Goal: Information Seeking & Learning: Learn about a topic

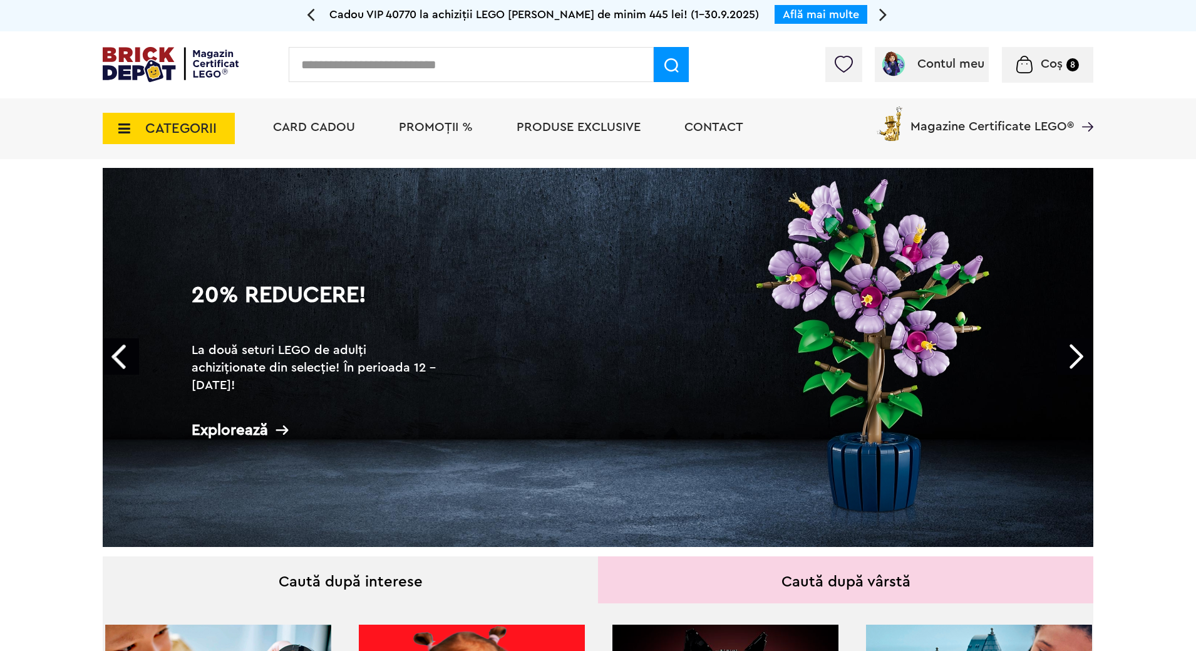
click at [439, 130] on span "PROMOȚII %" at bounding box center [436, 127] width 74 height 13
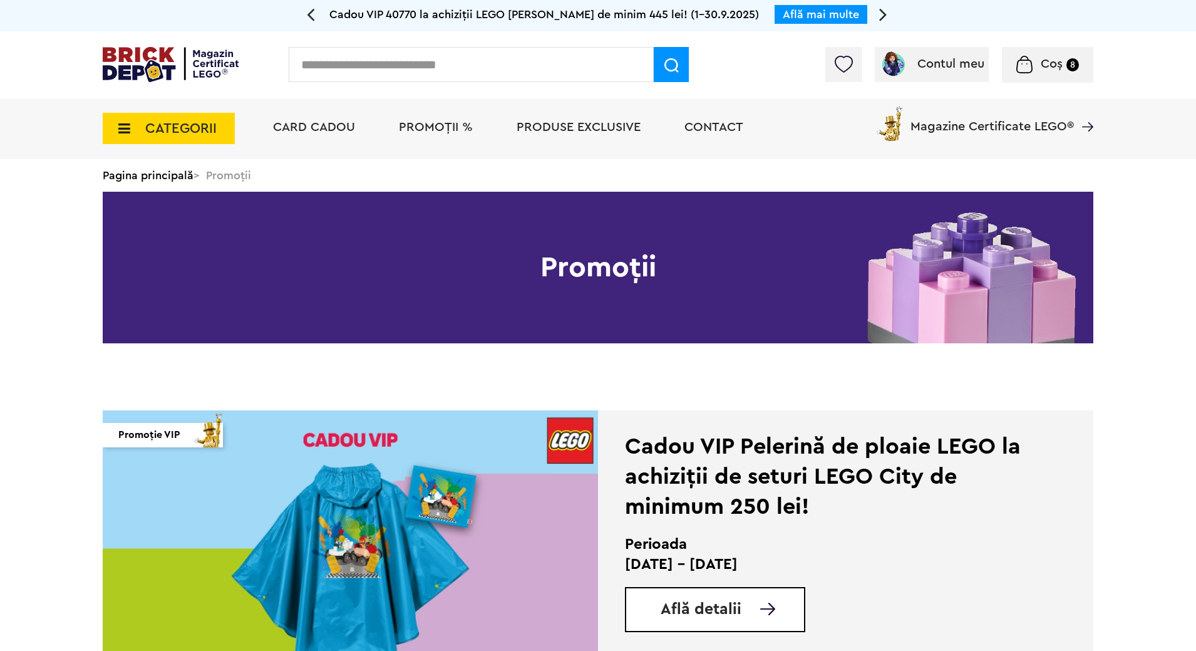
click at [296, 553] on img at bounding box center [350, 541] width 495 height 263
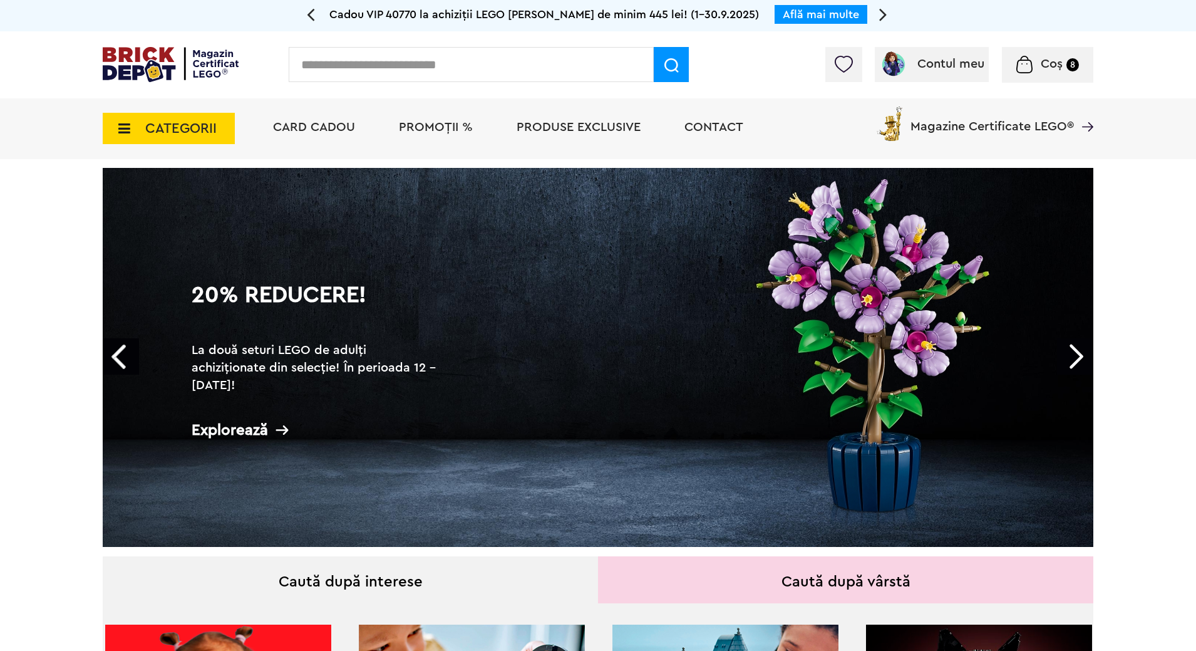
click at [448, 123] on span "PROMOȚII %" at bounding box center [436, 127] width 74 height 13
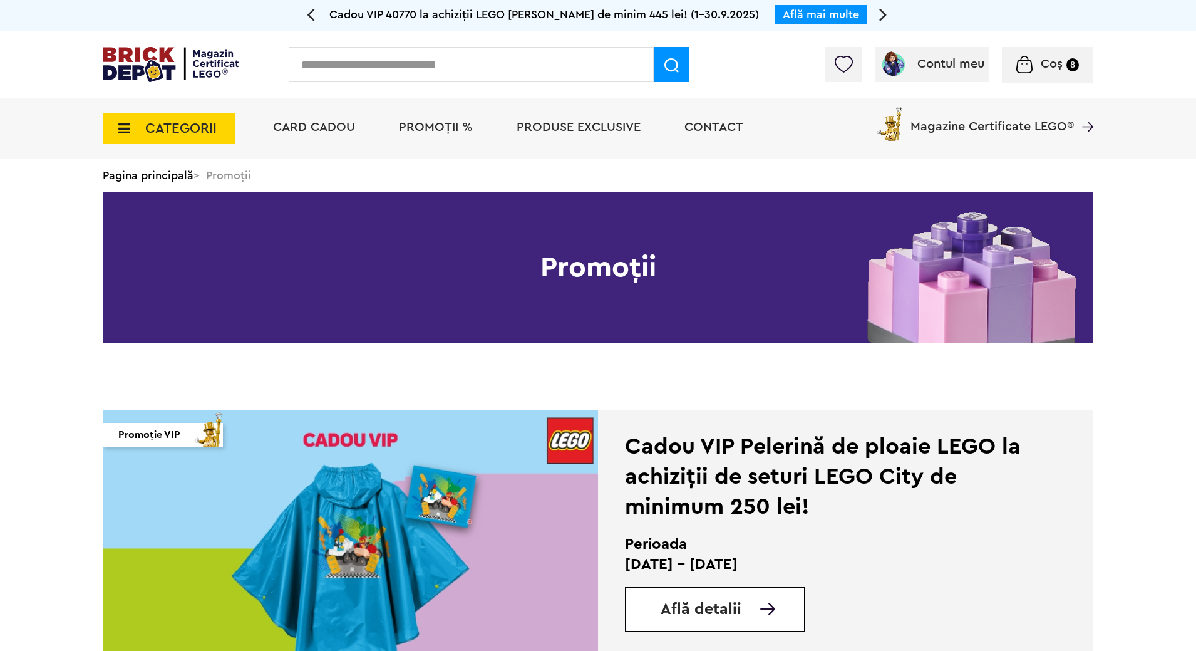
click at [490, 496] on img at bounding box center [350, 541] width 495 height 263
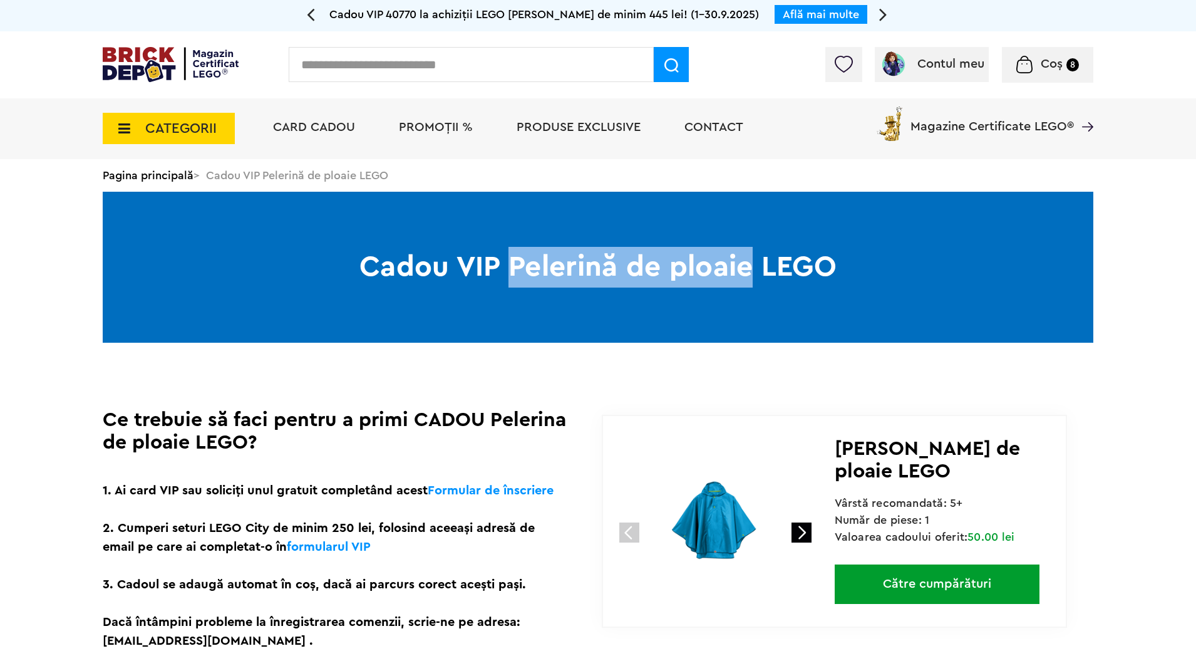
drag, startPoint x: 509, startPoint y: 267, endPoint x: 749, endPoint y: 267, distance: 240.5
click at [749, 267] on h1 "Cadou VIP Pelerină de ploaie LEGO" at bounding box center [598, 267] width 991 height 151
copy h1 "Pelerină de ploaie"
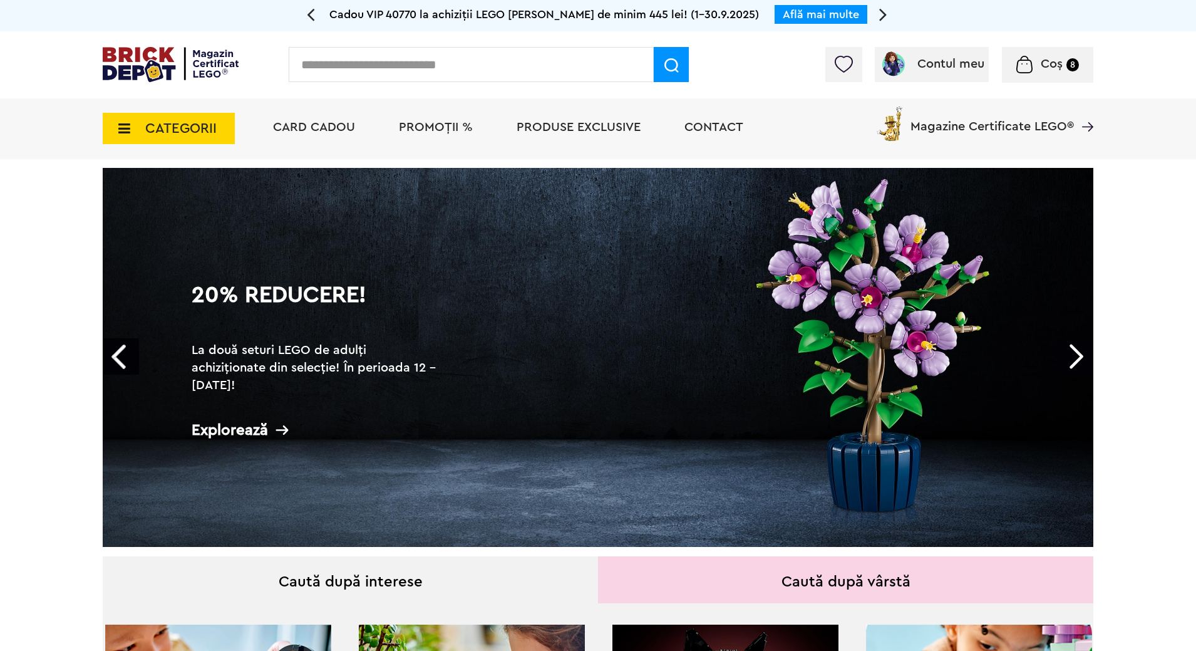
click at [122, 130] on icon at bounding box center [120, 129] width 19 height 14
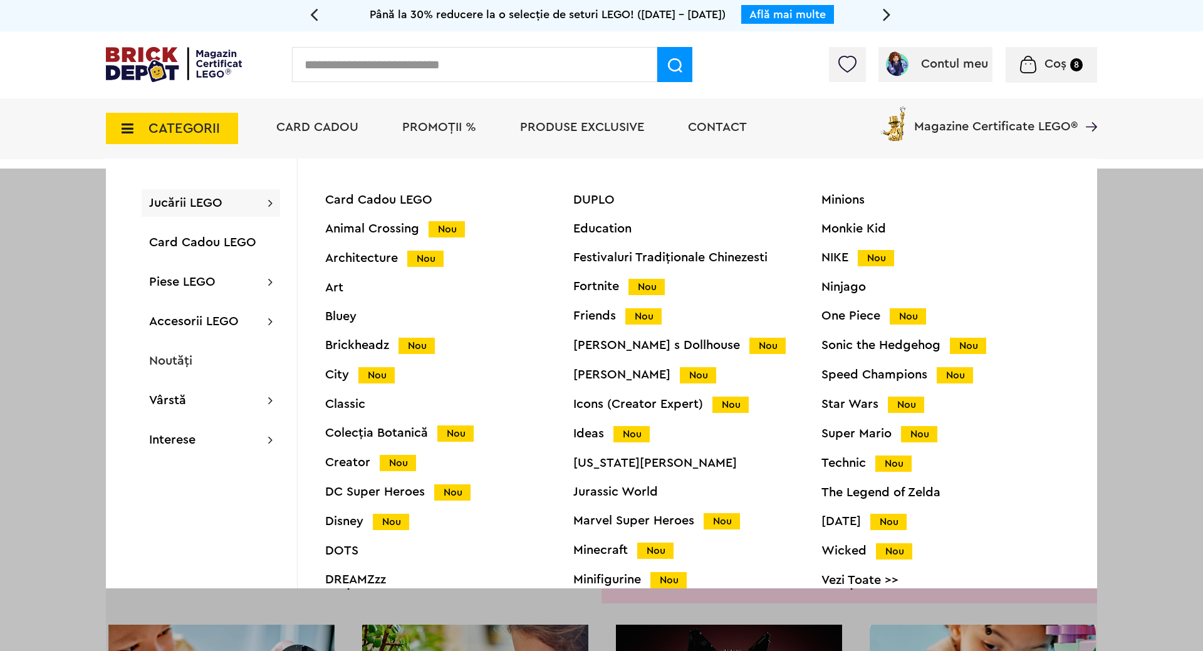
click at [400, 430] on div "Colecția Botanică Nou" at bounding box center [449, 433] width 248 height 13
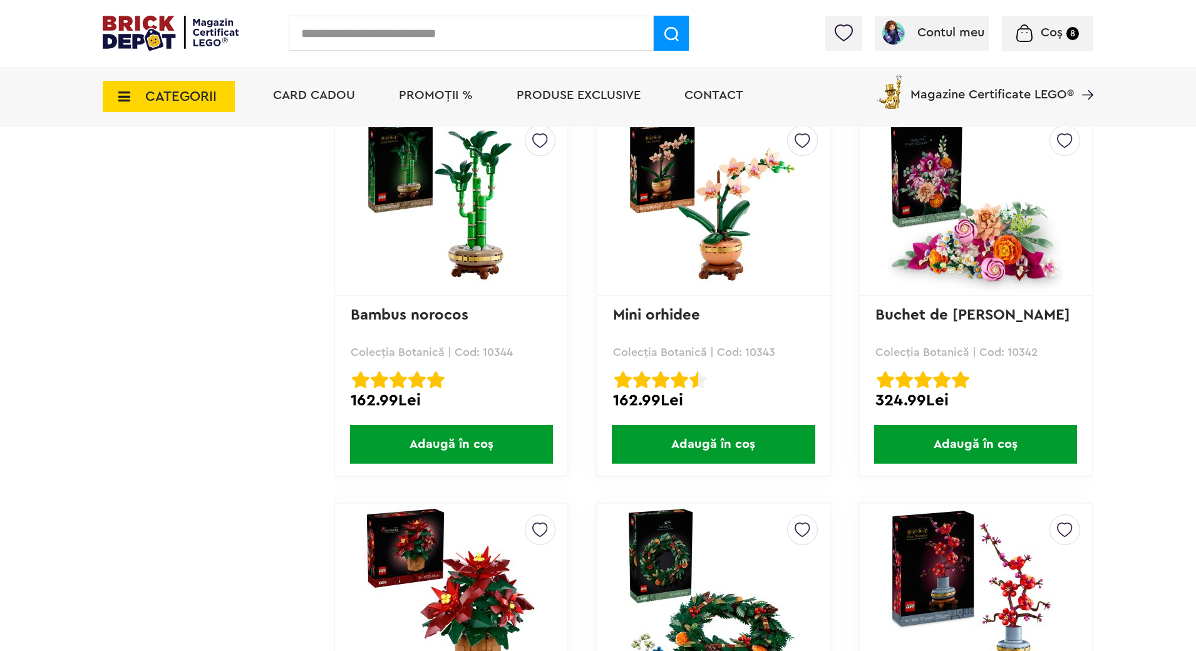
scroll to position [1107, 0]
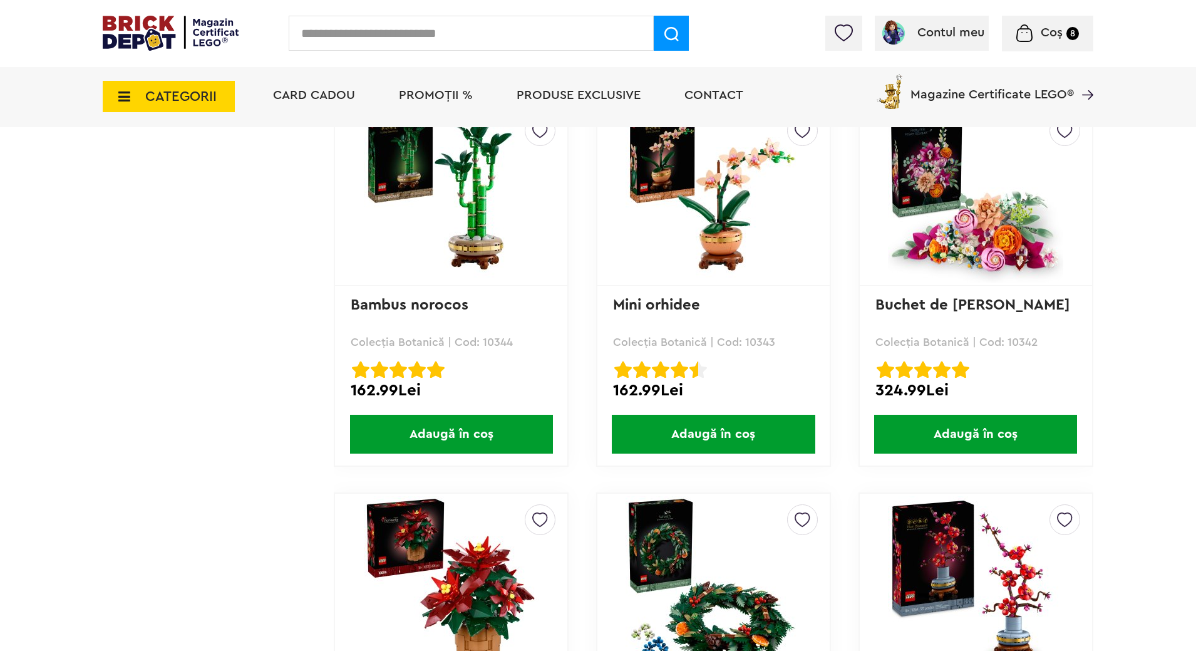
click at [559, 31] on input "text" at bounding box center [471, 33] width 365 height 35
type input "*"
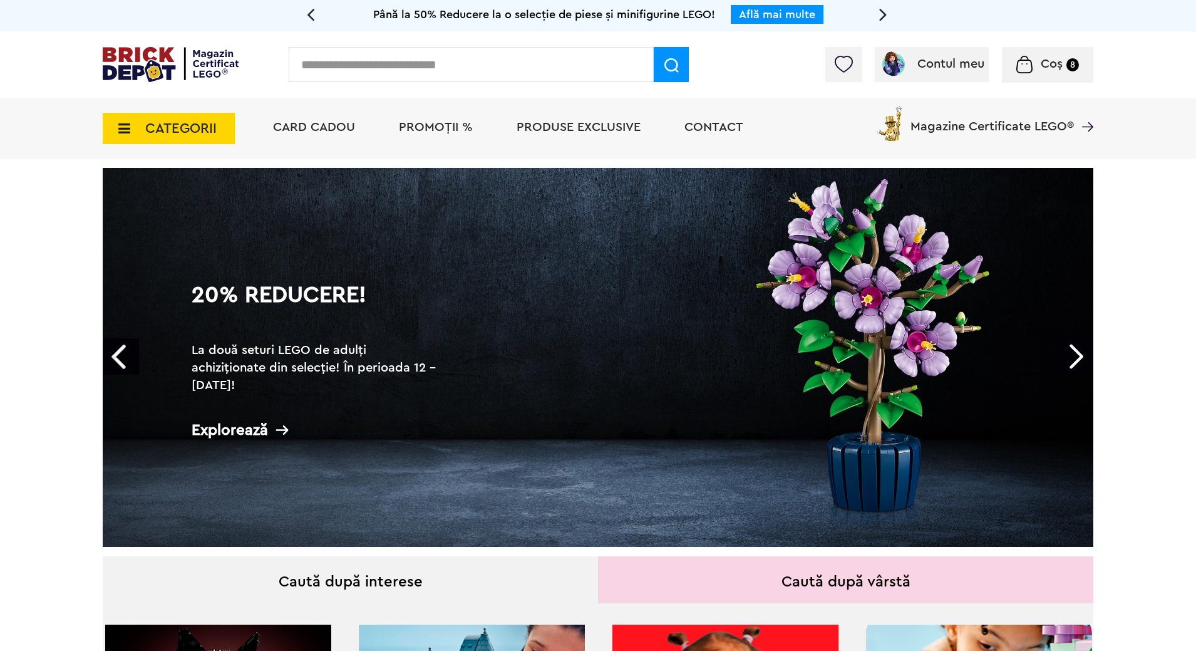
click at [440, 121] on span "PROMOȚII %" at bounding box center [436, 127] width 74 height 13
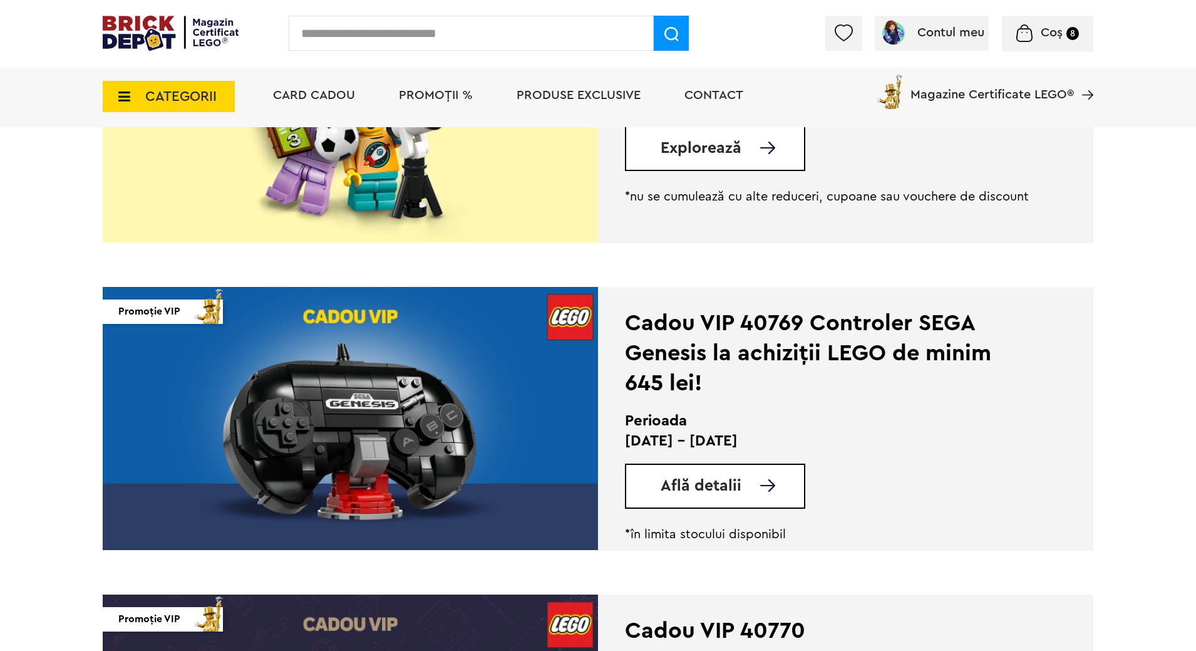
scroll to position [1072, 0]
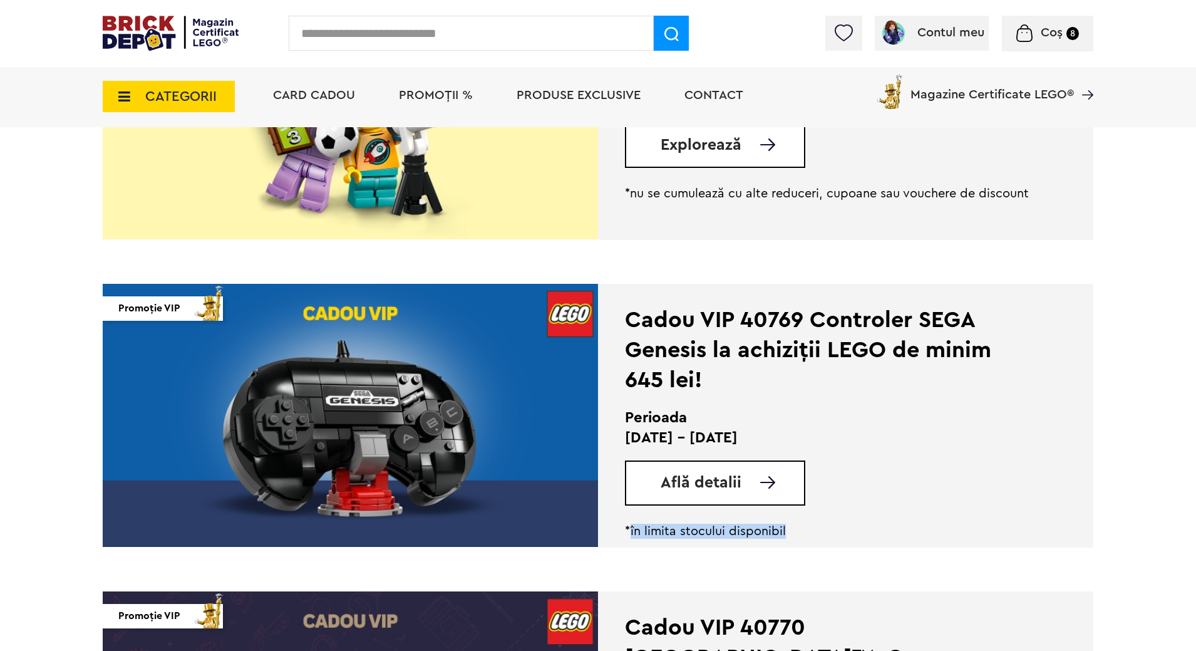
drag, startPoint x: 631, startPoint y: 530, endPoint x: 792, endPoint y: 531, distance: 161.6
click at [792, 531] on p "*în limita stocului disponibil" at bounding box center [828, 531] width 406 height 15
copy p "în limita stocului disponibil"
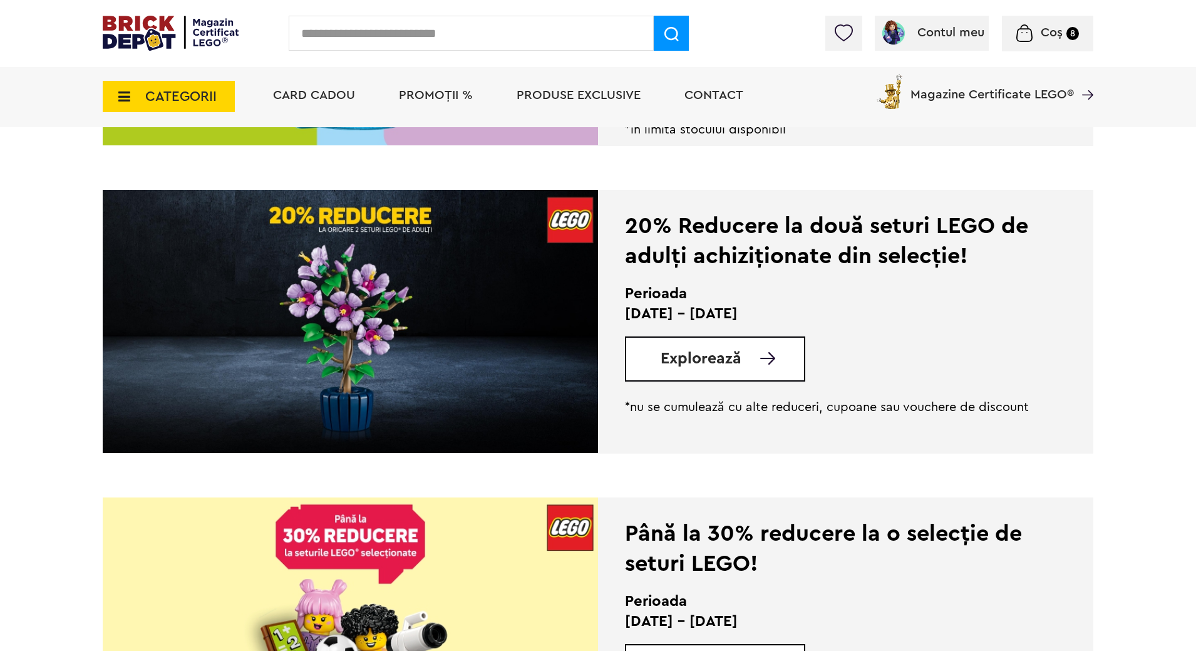
scroll to position [550, 0]
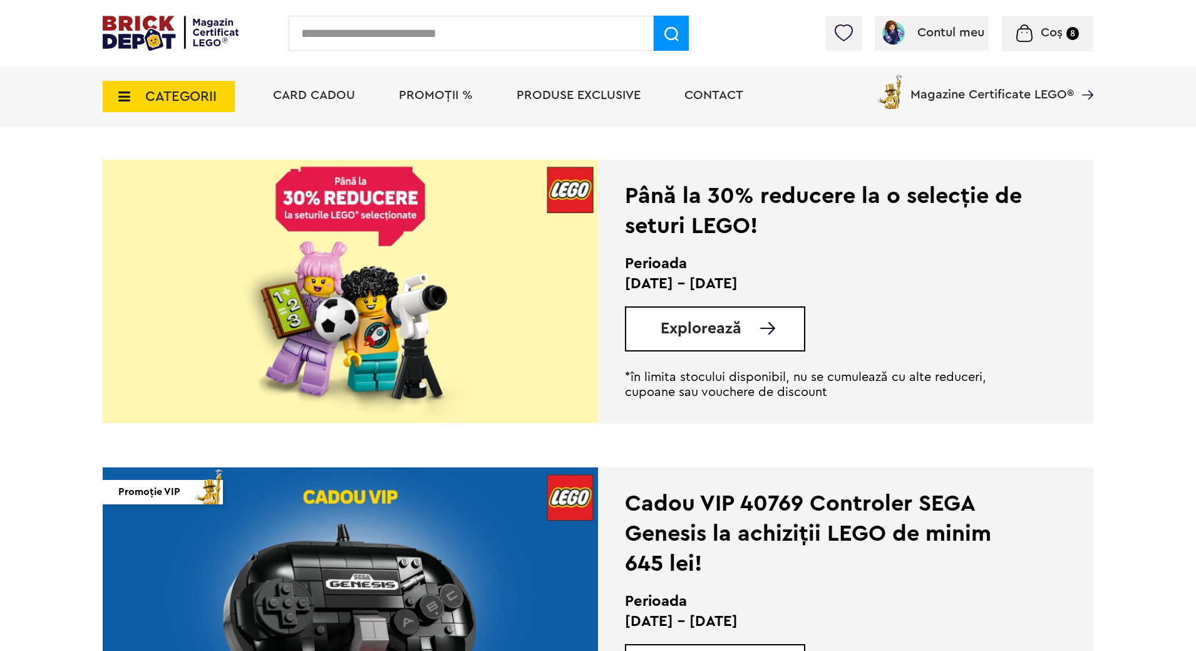
scroll to position [892, 0]
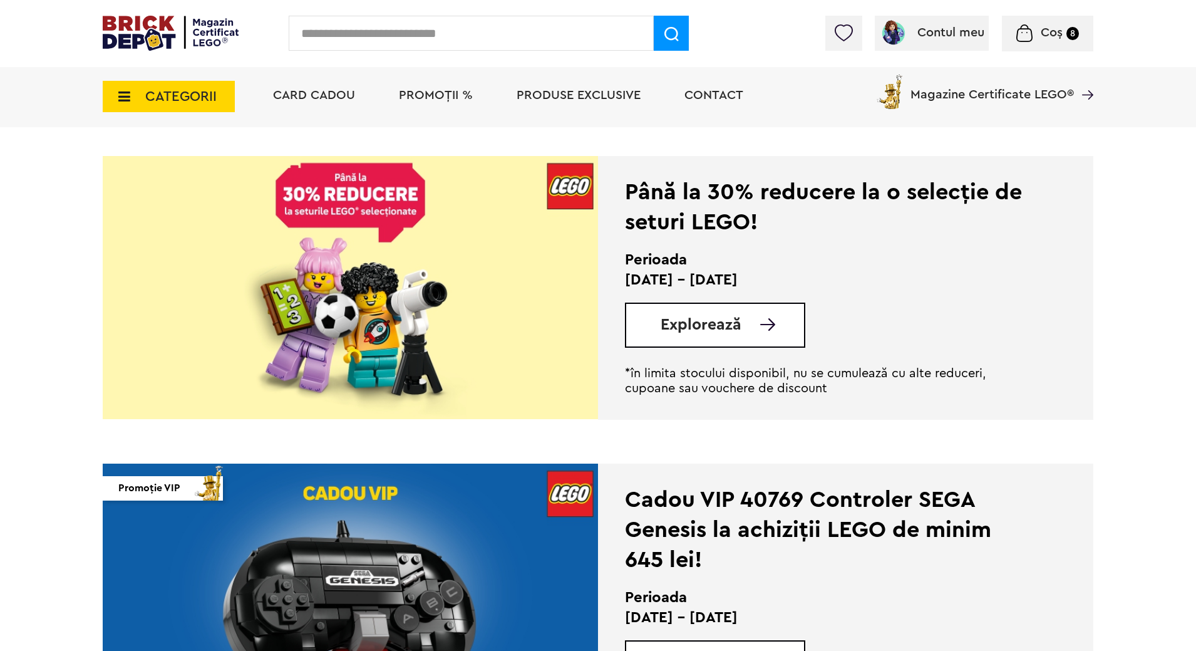
click at [625, 374] on p "*în limita stocului disponibil, nu se cumulează cu alte reduceri, cupoane sau v…" at bounding box center [828, 381] width 406 height 30
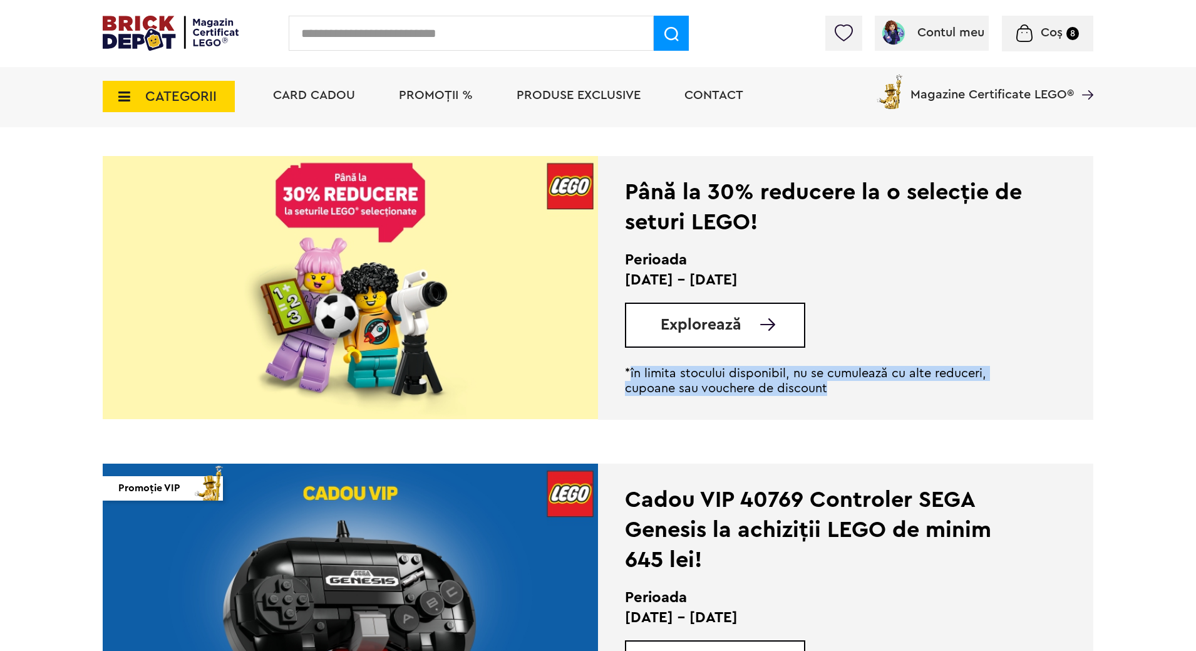
drag, startPoint x: 629, startPoint y: 374, endPoint x: 834, endPoint y: 395, distance: 205.9
click at [834, 395] on p "*în limita stocului disponibil, nu se cumulează cu alte reduceri, cupoane sau v…" at bounding box center [828, 381] width 406 height 30
copy p "în limita stocului disponibil, nu se cumulează cu alte reduceri, cupoane sau vo…"
click at [662, 376] on p "*în limita stocului disponibil, nu se cumulează cu alte reduceri, cupoane sau v…" at bounding box center [828, 381] width 406 height 30
drag, startPoint x: 626, startPoint y: 370, endPoint x: 848, endPoint y: 396, distance: 223.8
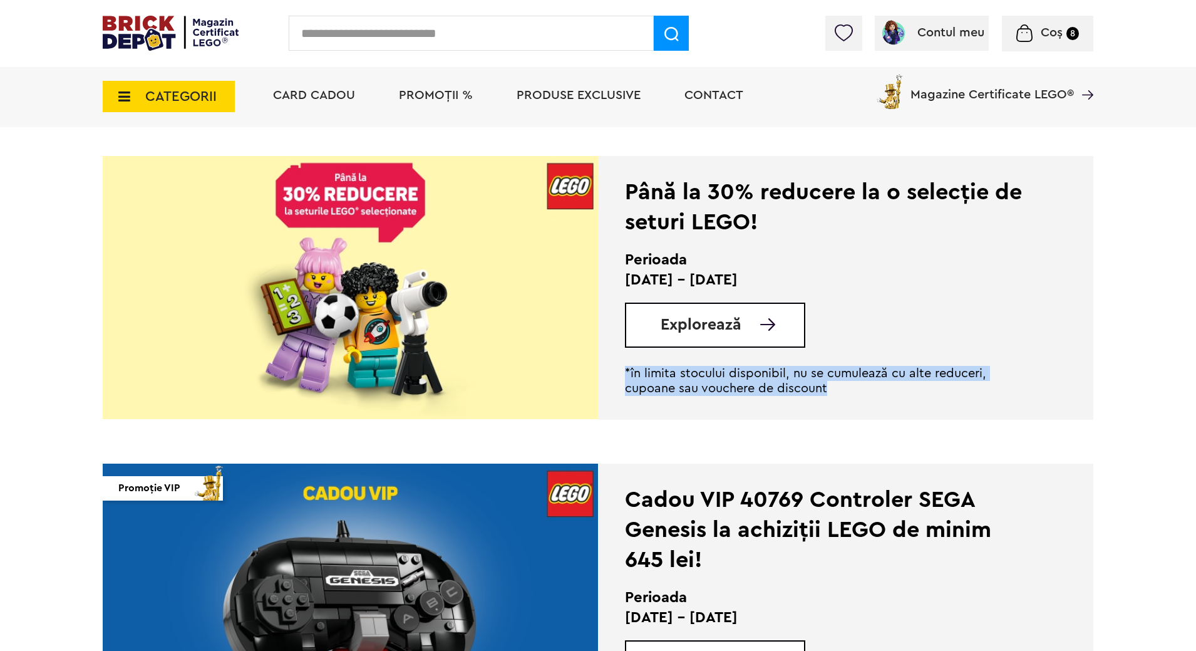
click at [848, 396] on div "Până la 30% reducere la o selecție de seturi LEGO! Perioada 08.09 - 07.10.2025 …" at bounding box center [845, 288] width 495 height 264
copy p "*în limita stocului disponibil, nu se cumulează cu alte reduceri, cupoane sau v…"
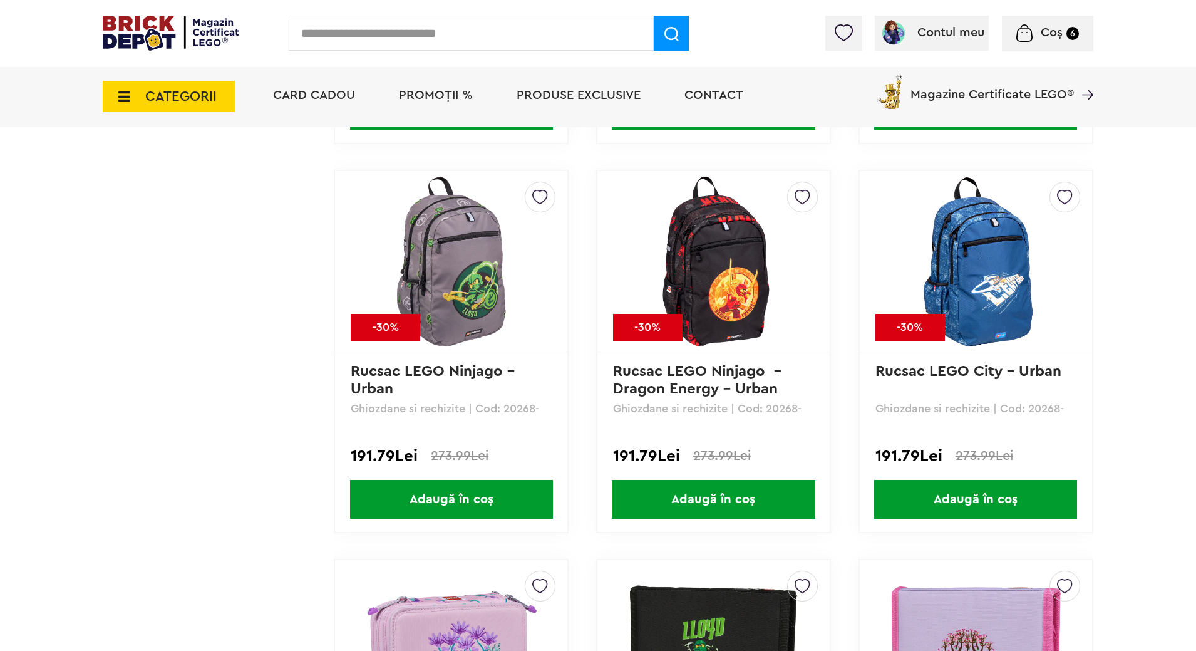
scroll to position [5069, 0]
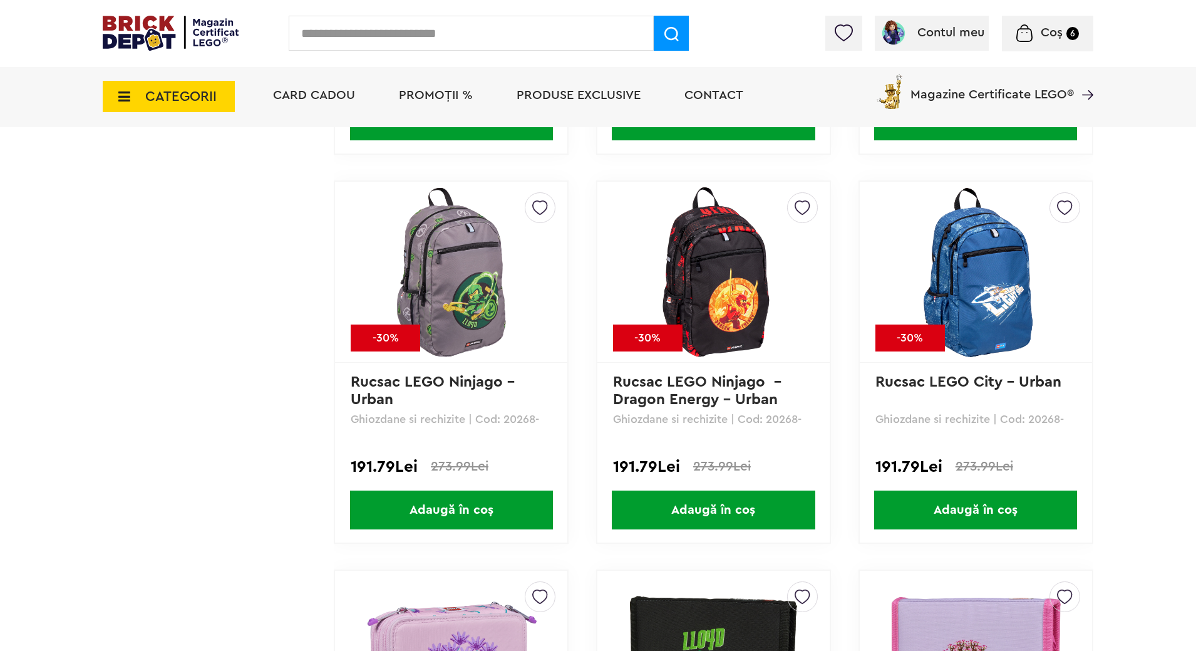
click at [422, 95] on span "PROMOȚII %" at bounding box center [436, 95] width 74 height 13
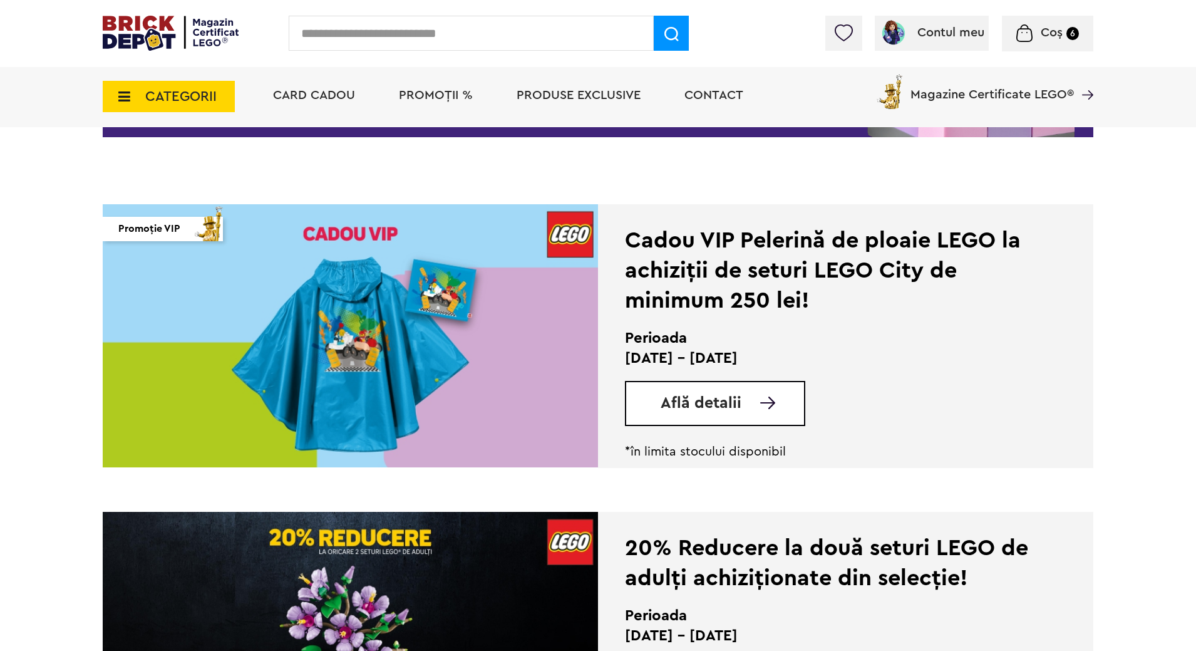
scroll to position [230, 0]
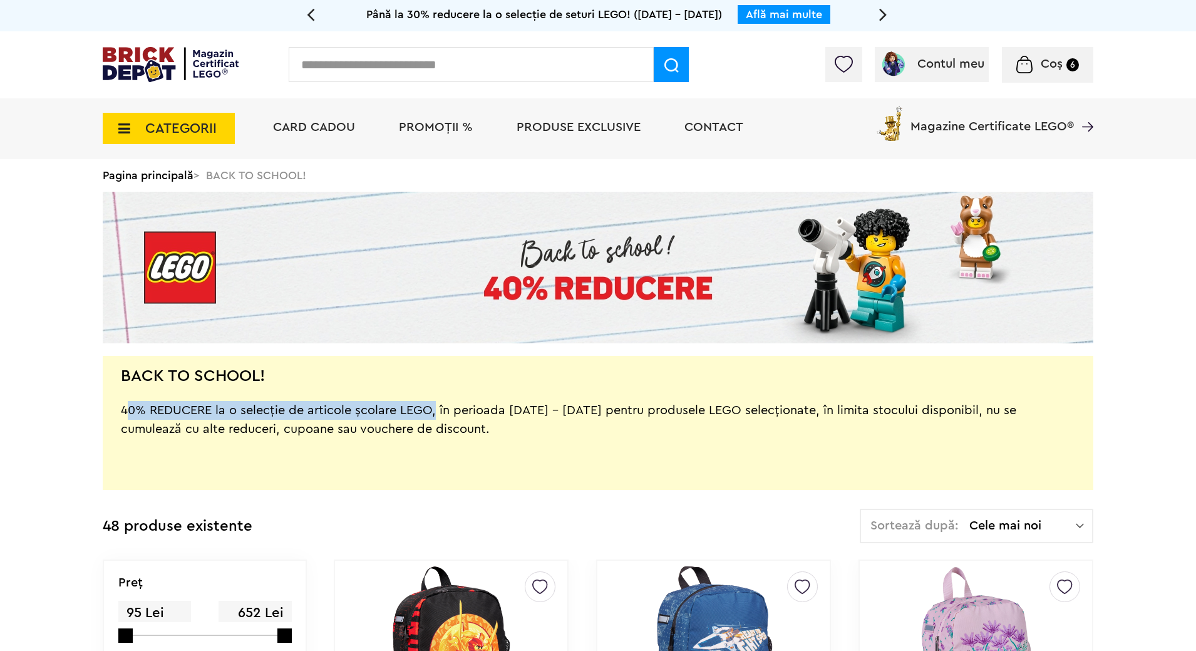
drag, startPoint x: 123, startPoint y: 407, endPoint x: 430, endPoint y: 408, distance: 307.5
click at [430, 408] on div "40% REDUCERE la o selecție de articole școlare LEGO, în perioada 15.09 - 14.10.…" at bounding box center [598, 429] width 955 height 94
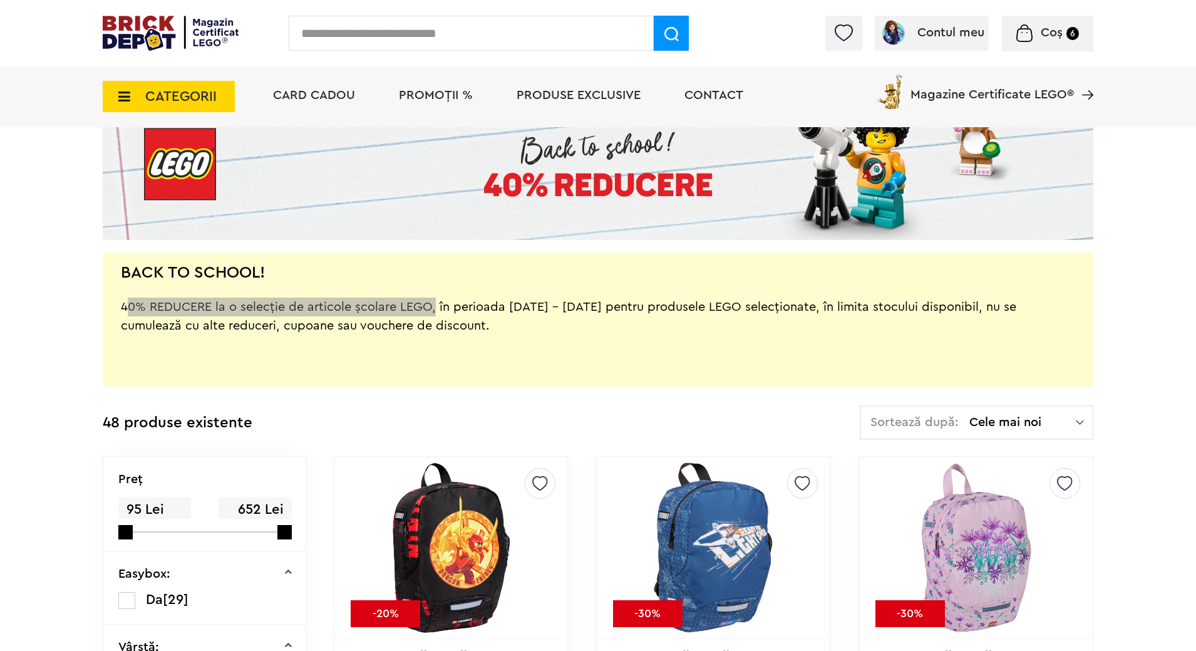
scroll to position [125, 0]
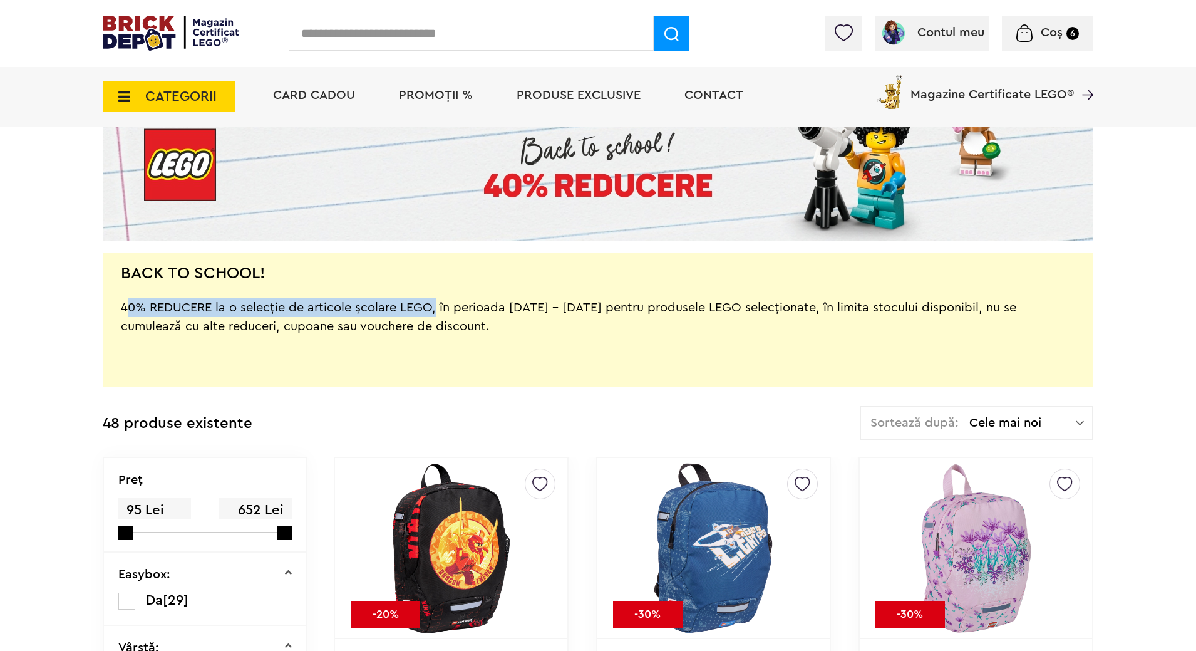
click at [221, 298] on div "40% REDUCERE la o selecție de articole școlare LEGO, în perioada 15.09 - 14.10.…" at bounding box center [598, 326] width 955 height 94
drag, startPoint x: 121, startPoint y: 307, endPoint x: 609, endPoint y: 304, distance: 487.9
click at [609, 304] on div "40% REDUCERE la o selecție de articole școlare LEGO, în perioada 15.09 - 14.10.…" at bounding box center [598, 326] width 955 height 94
copy div "40% REDUCERE la o selecție de articole școlare LEGO, în perioada 15.09 - 14.10.…"
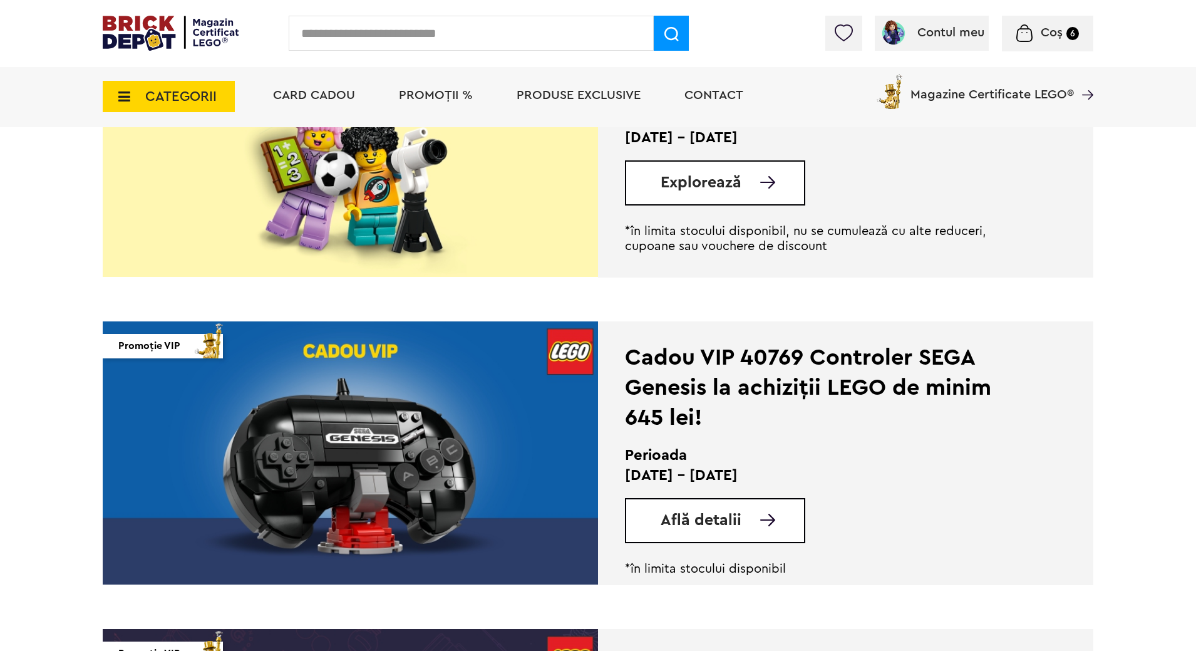
scroll to position [1340, 0]
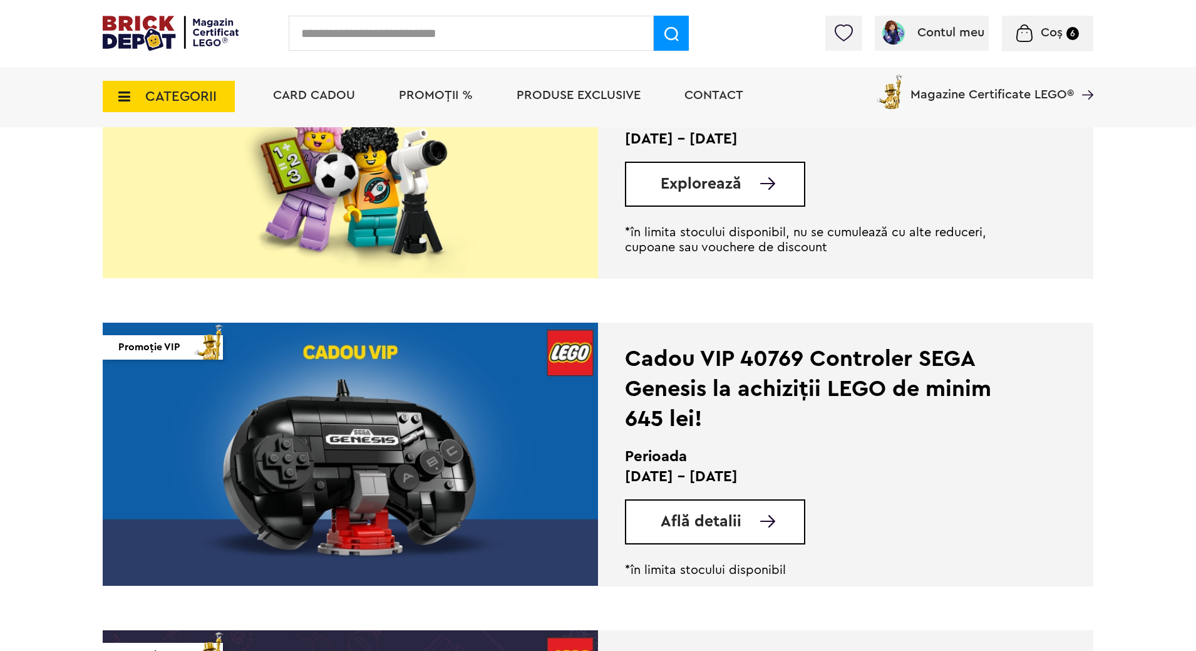
click at [1144, 349] on div "Cadou VIP 40770 la achiziții LEGO [PERSON_NAME] de minim 445 lei! (1-30.9.2025)…" at bounding box center [598, 449] width 1196 height 3579
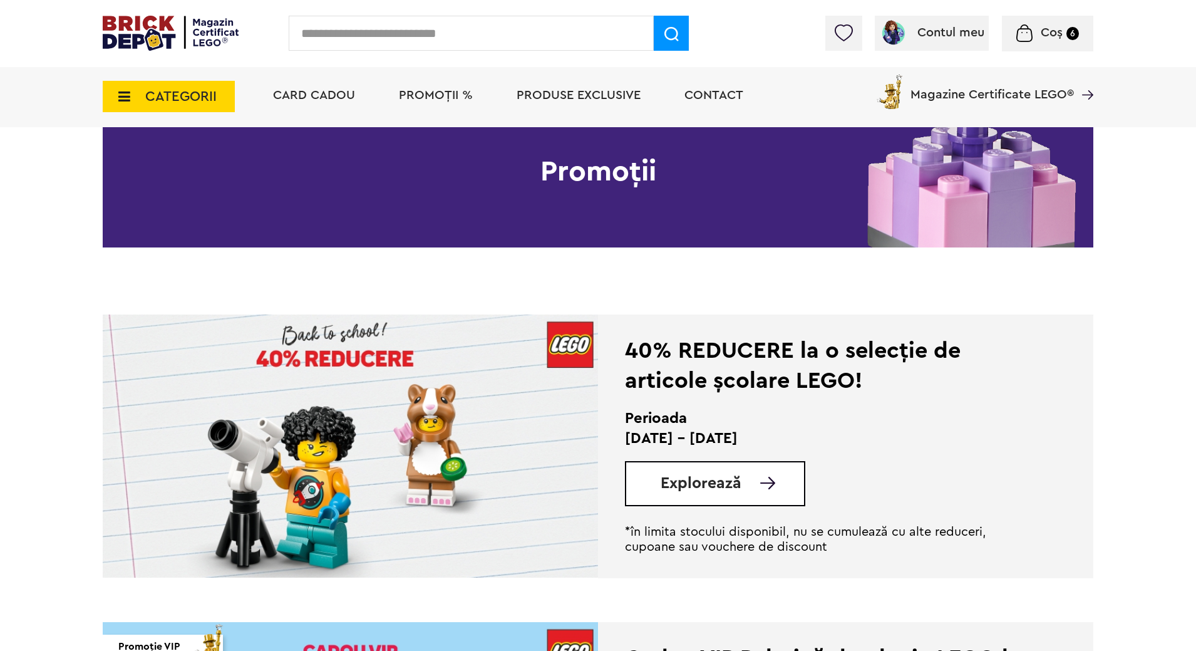
scroll to position [123, 0]
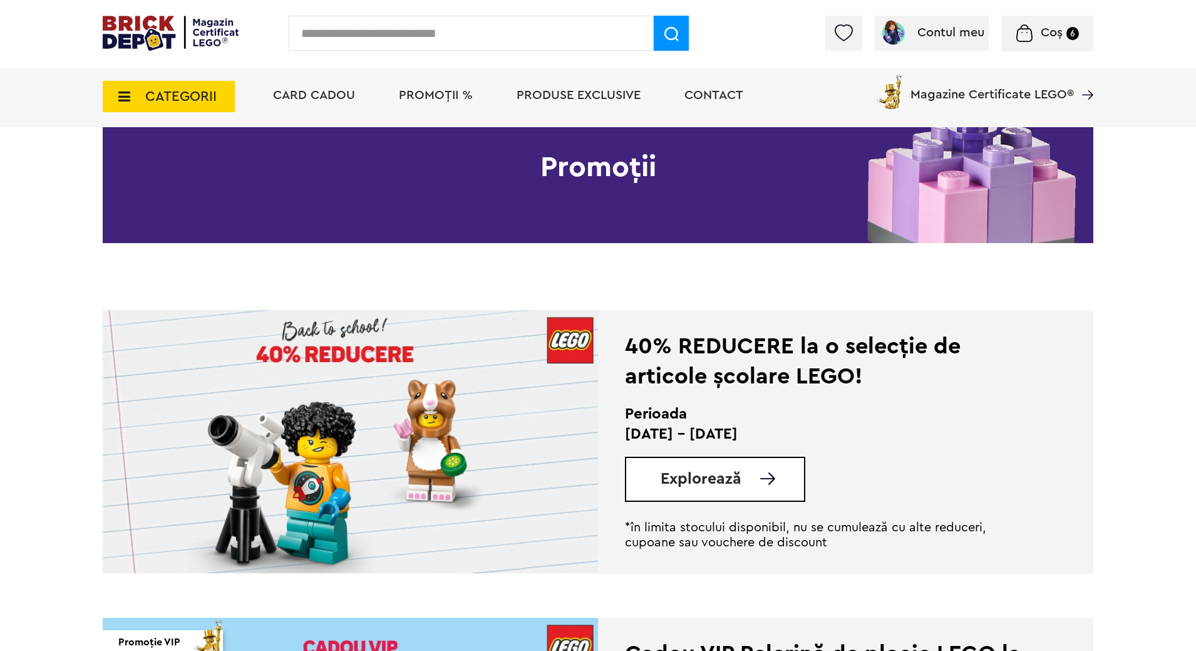
click at [728, 476] on span "Explorează" at bounding box center [701, 479] width 81 height 16
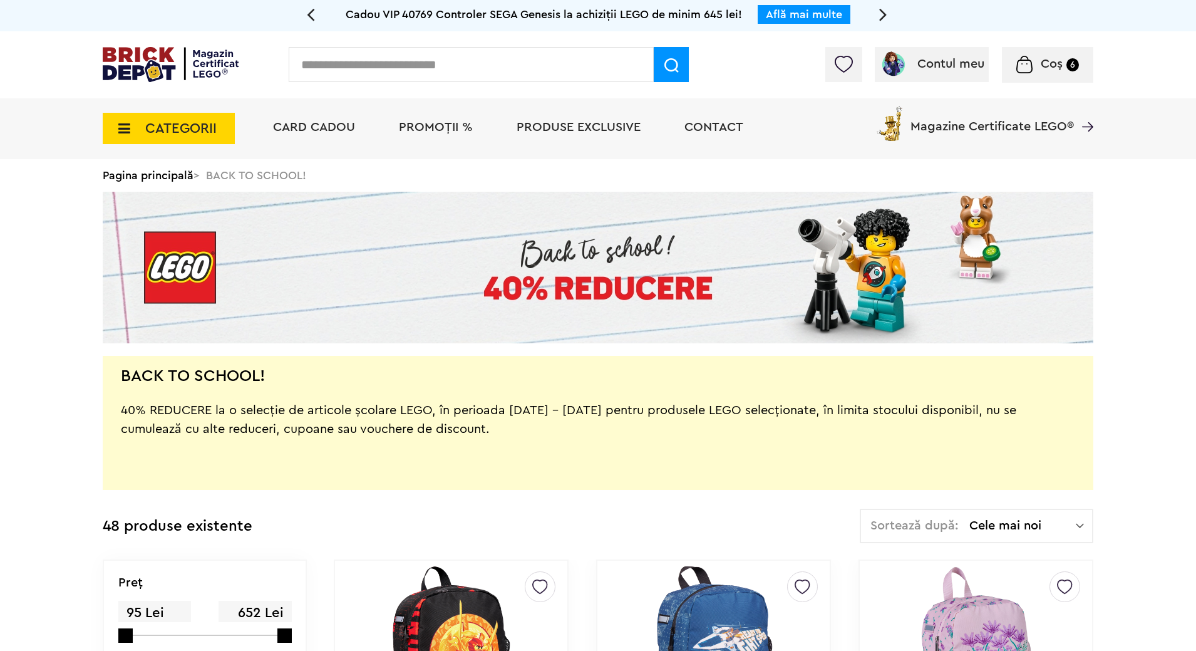
click at [422, 127] on span "PROMOȚII %" at bounding box center [436, 127] width 74 height 13
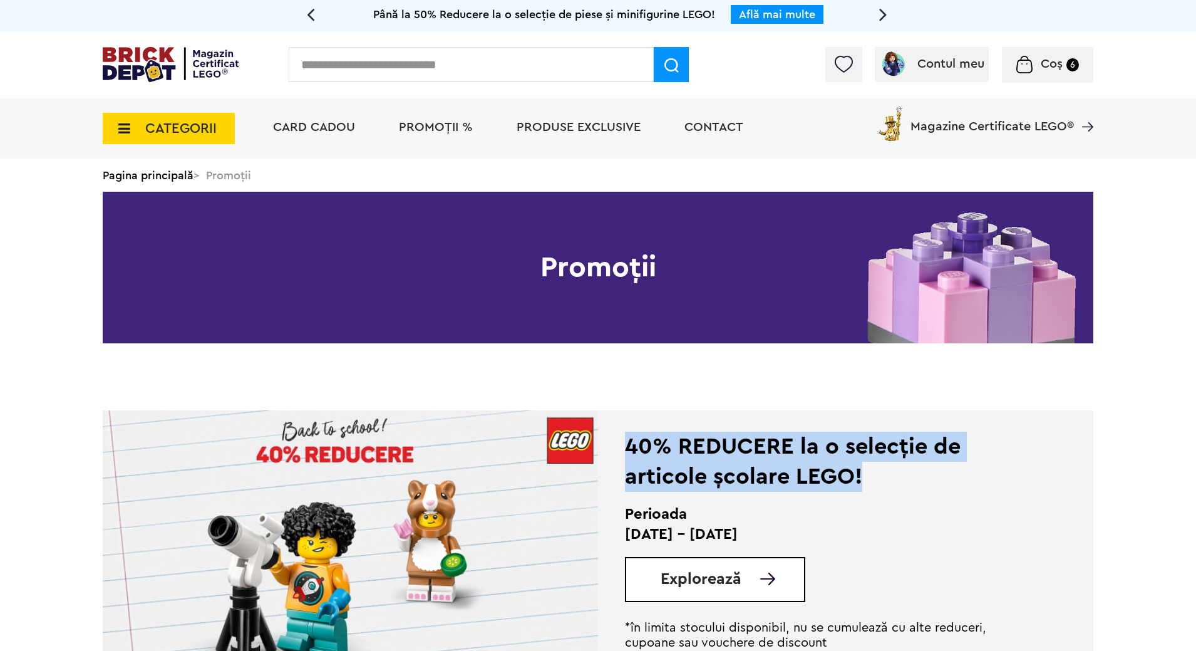
drag, startPoint x: 629, startPoint y: 445, endPoint x: 860, endPoint y: 475, distance: 233.1
click at [860, 475] on div "40% REDUCERE la o selecție de articole școlare LEGO!" at bounding box center [828, 462] width 406 height 60
copy div "40% REDUCERE la o selecție de articole școlare LEGO!"
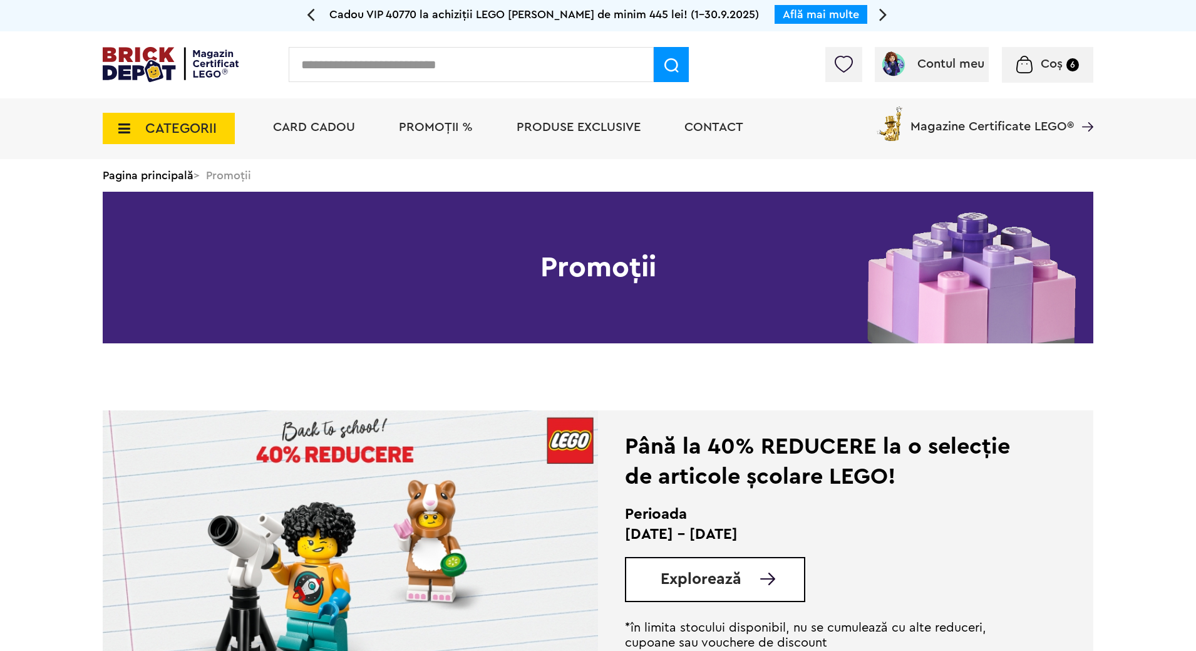
click at [700, 587] on span "Explorează" at bounding box center [701, 579] width 81 height 16
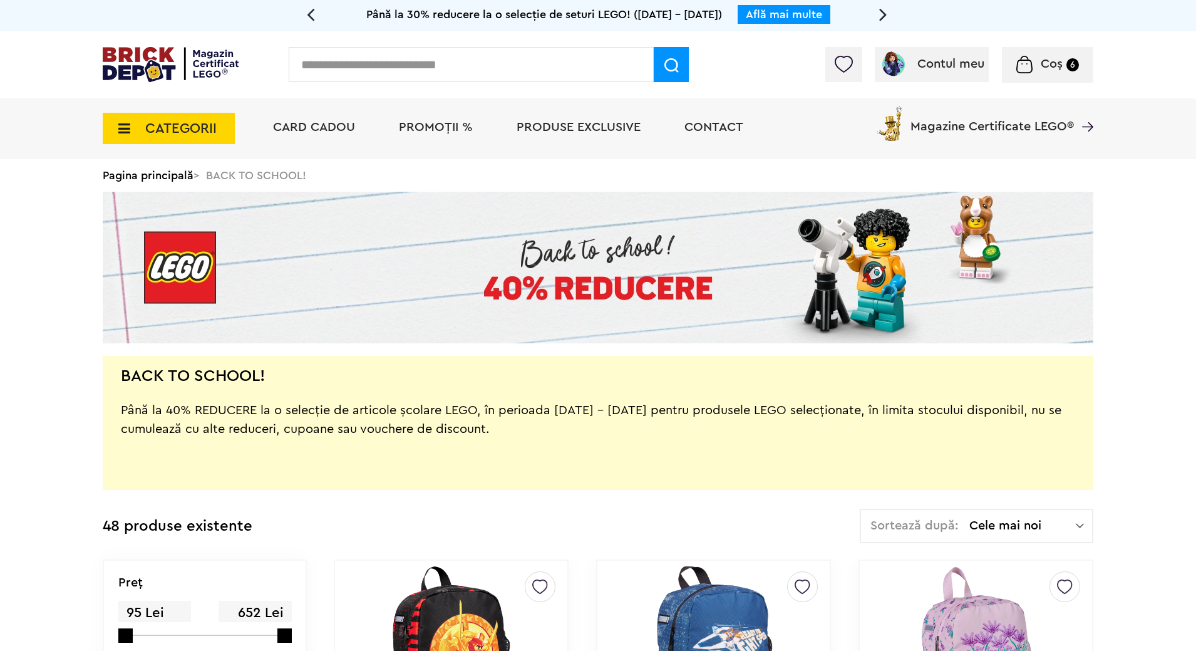
drag, startPoint x: 124, startPoint y: 375, endPoint x: 321, endPoint y: 361, distance: 197.8
click at [321, 361] on div "BACK TO SCHOOL! Până la 40% REDUCERE la o selecție de articole școlare LEGO, în…" at bounding box center [598, 423] width 991 height 134
drag, startPoint x: 121, startPoint y: 375, endPoint x: 272, endPoint y: 377, distance: 151.6
click at [272, 377] on div "BACK TO SCHOOL! Până la 40% REDUCERE la o selecție de articole școlare LEGO, în…" at bounding box center [598, 423] width 991 height 134
drag, startPoint x: 272, startPoint y: 377, endPoint x: 265, endPoint y: 375, distance: 7.7
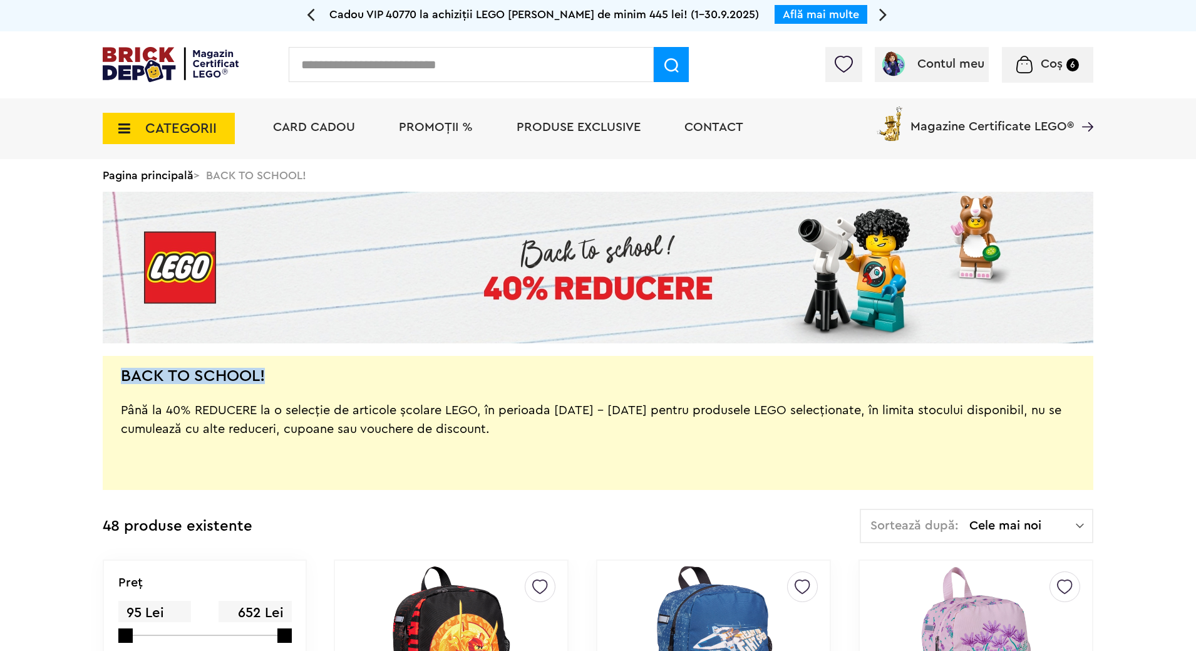
click at [265, 375] on div "BACK TO SCHOOL! Până la 40% REDUCERE la o selecție de articole școlare LEGO, în…" at bounding box center [598, 423] width 991 height 134
copy h2 "BACK TO SCHOOL!"
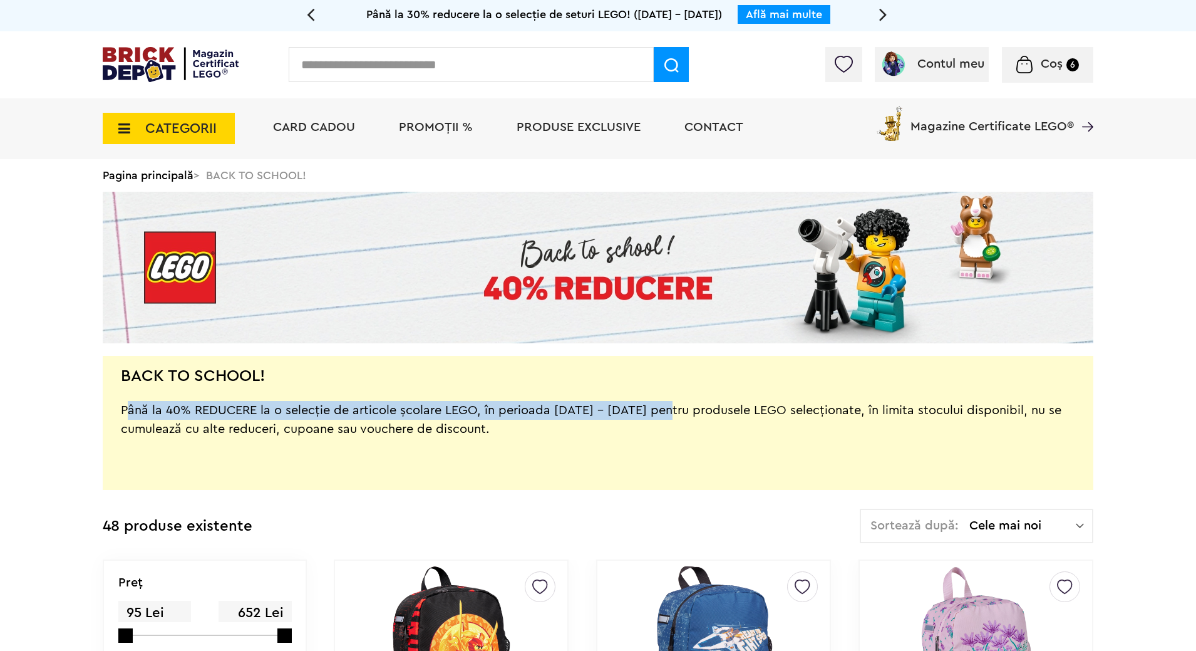
drag, startPoint x: 121, startPoint y: 410, endPoint x: 652, endPoint y: 412, distance: 531.1
click at [652, 412] on div "Până la 40% REDUCERE la o selecție de articole școlare LEGO, în perioada 15.09 …" at bounding box center [598, 429] width 955 height 94
copy div "Până la 40% REDUCERE la o selecție de articole școlare LEGO, în perioada 15.09 …"
click at [170, 58] on img at bounding box center [171, 64] width 136 height 35
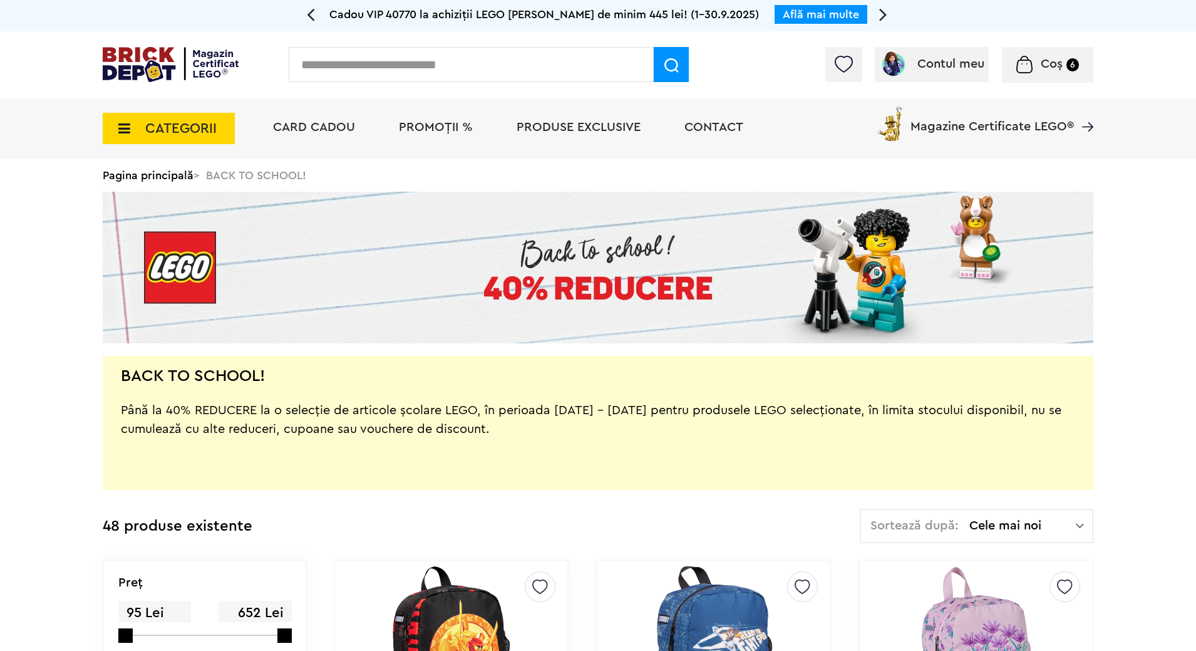
click at [886, 14] on icon at bounding box center [883, 14] width 8 height 22
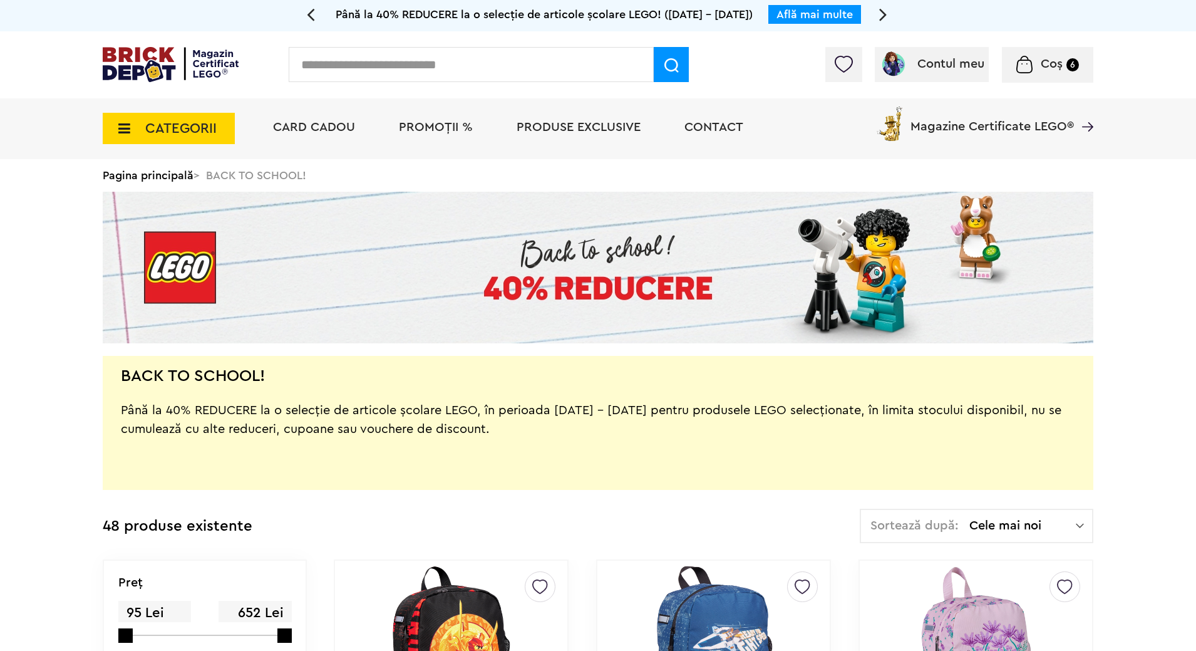
click at [195, 67] on img at bounding box center [171, 64] width 136 height 35
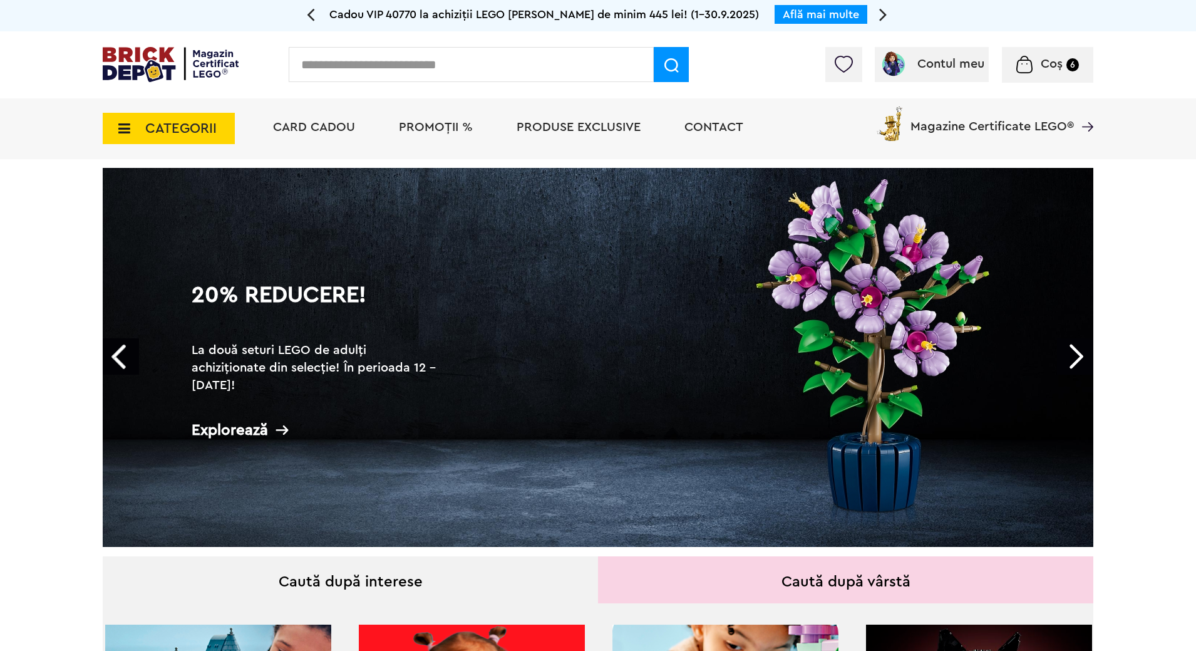
click at [1081, 349] on link "Next" at bounding box center [1075, 356] width 36 height 36
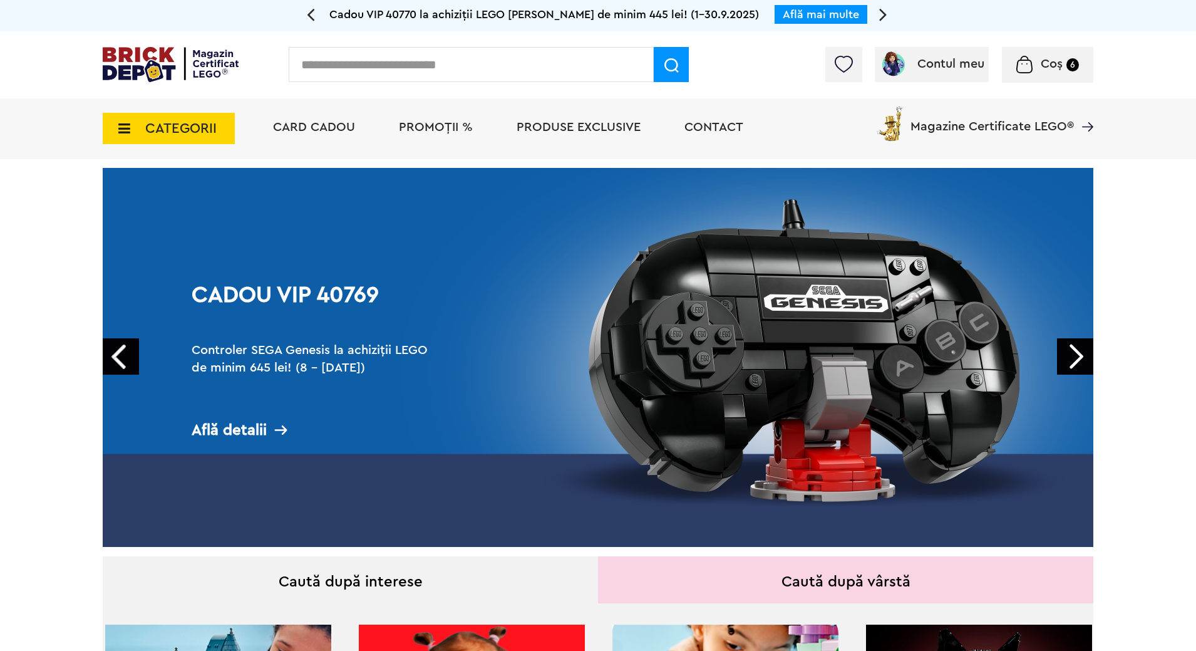
click at [1081, 349] on link "Next" at bounding box center [1075, 356] width 36 height 36
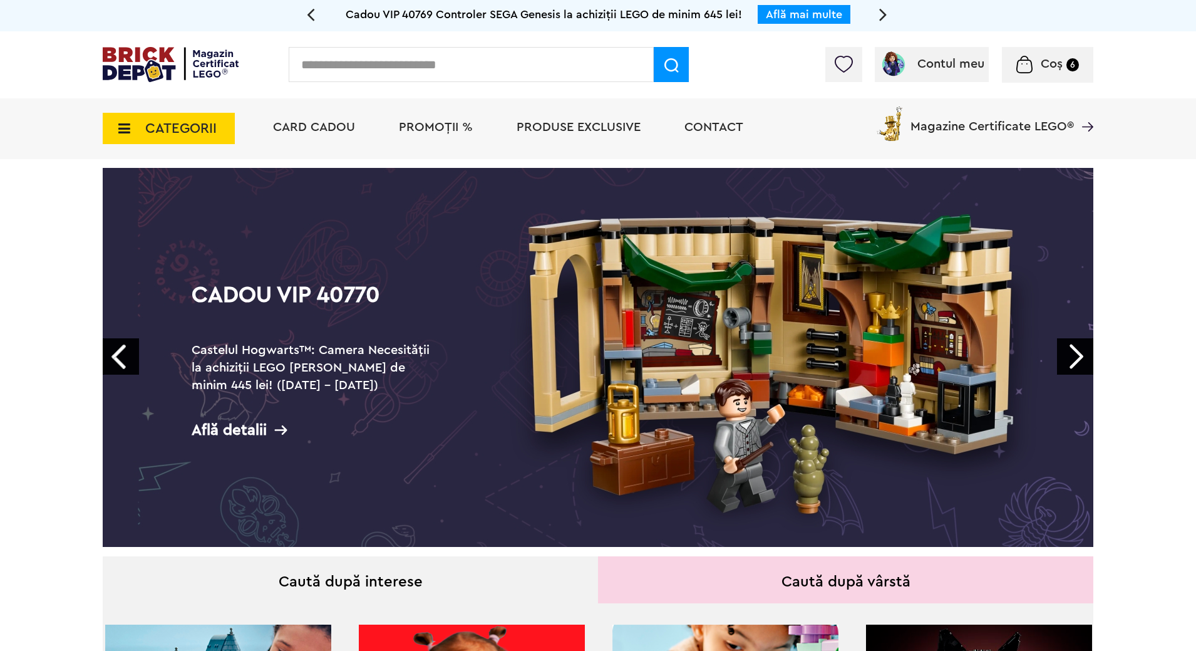
click at [1081, 349] on link "Next" at bounding box center [1075, 356] width 36 height 36
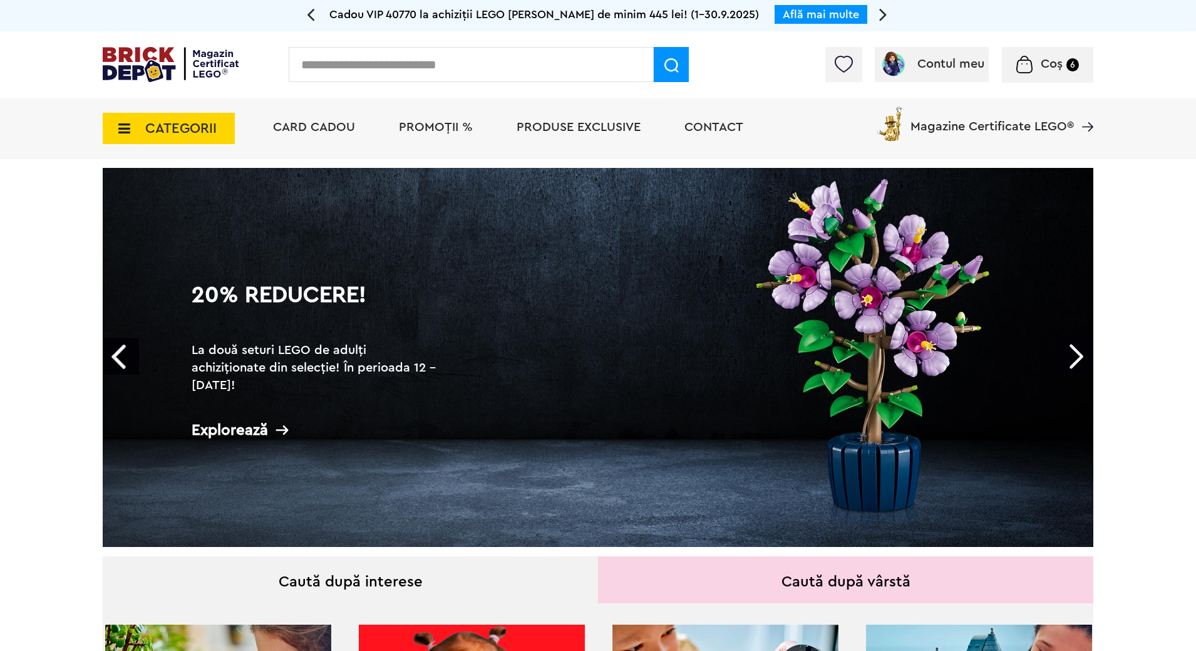
click at [1071, 353] on link "Next" at bounding box center [1075, 356] width 36 height 36
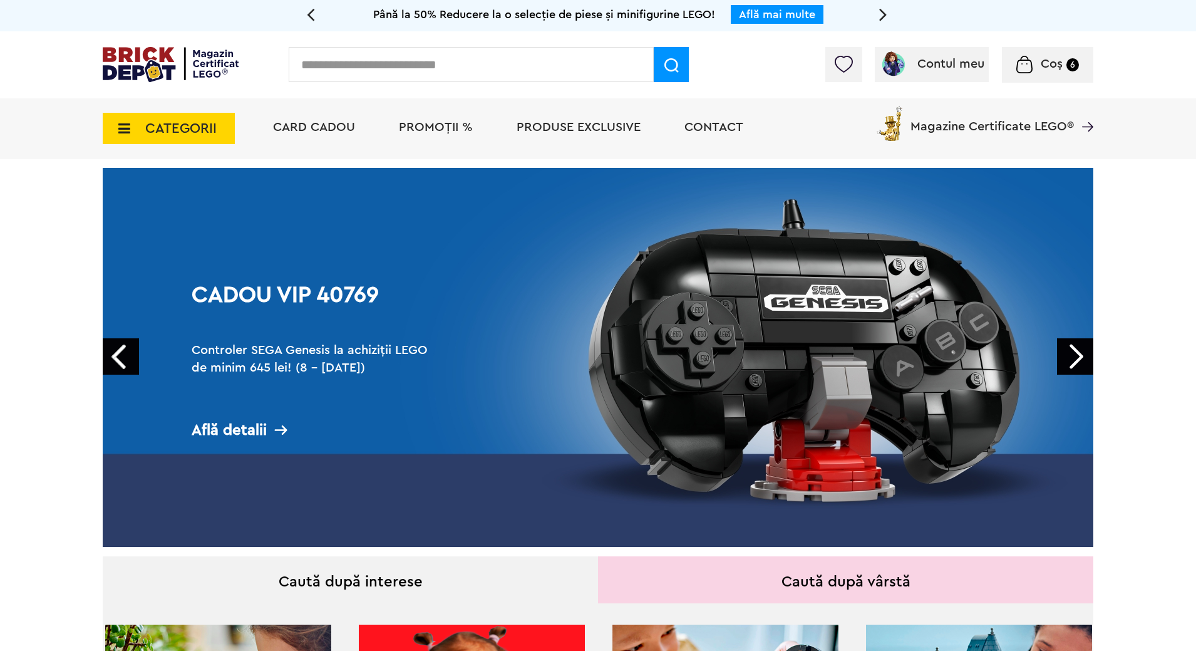
click at [1071, 353] on link "Next" at bounding box center [1075, 356] width 36 height 36
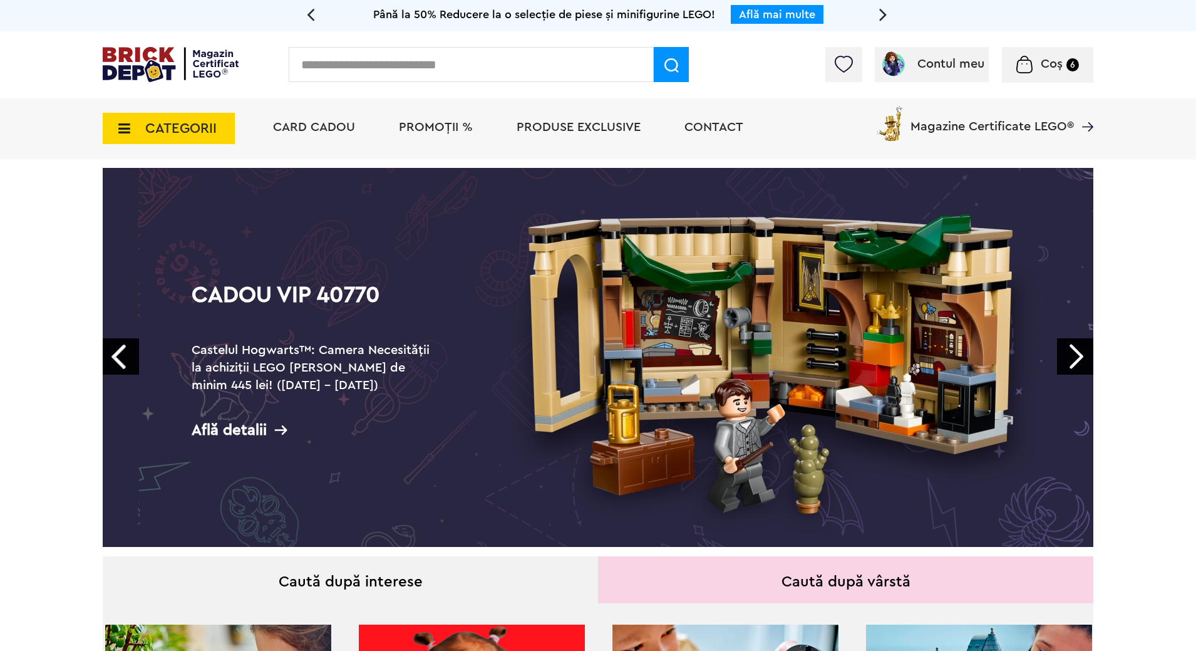
click at [1074, 356] on link "Next" at bounding box center [1075, 356] width 36 height 36
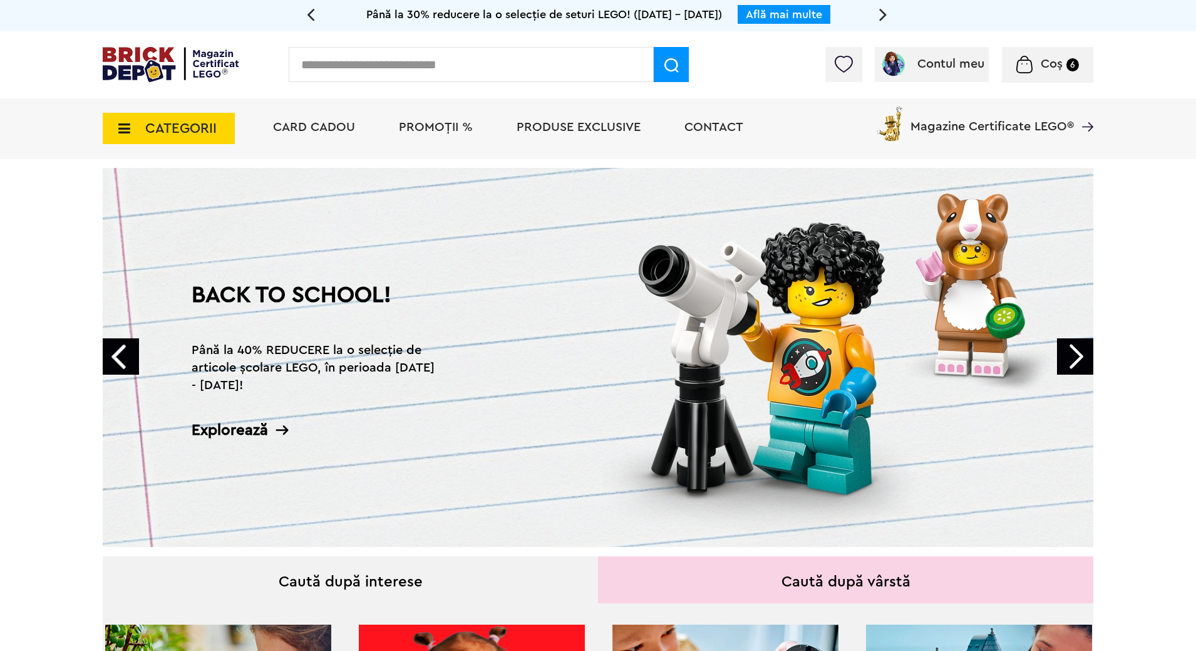
click at [1074, 356] on link "Next" at bounding box center [1075, 356] width 36 height 36
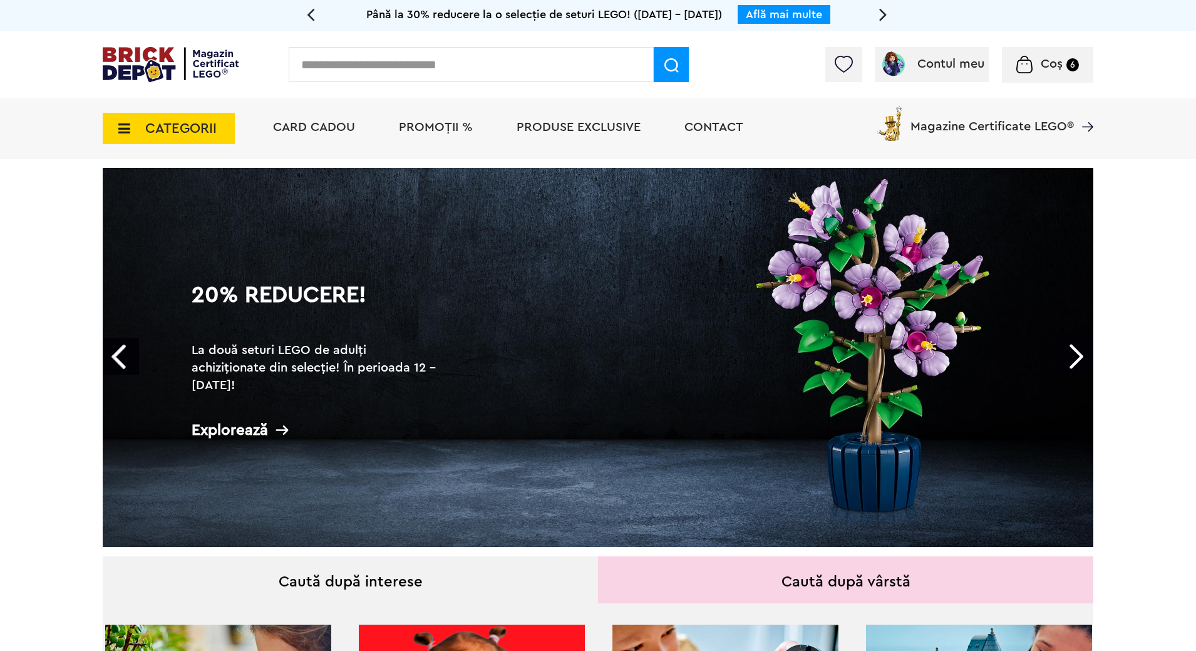
click at [1074, 356] on link "Next" at bounding box center [1075, 356] width 36 height 36
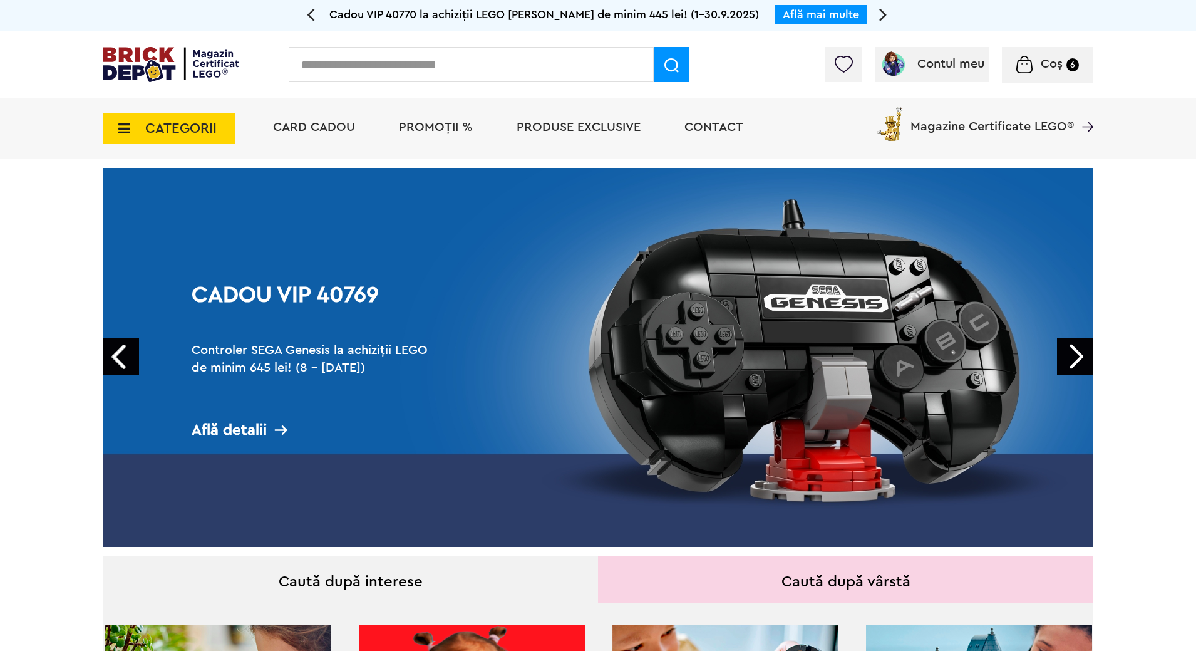
click at [1074, 356] on link "Next" at bounding box center [1075, 356] width 36 height 36
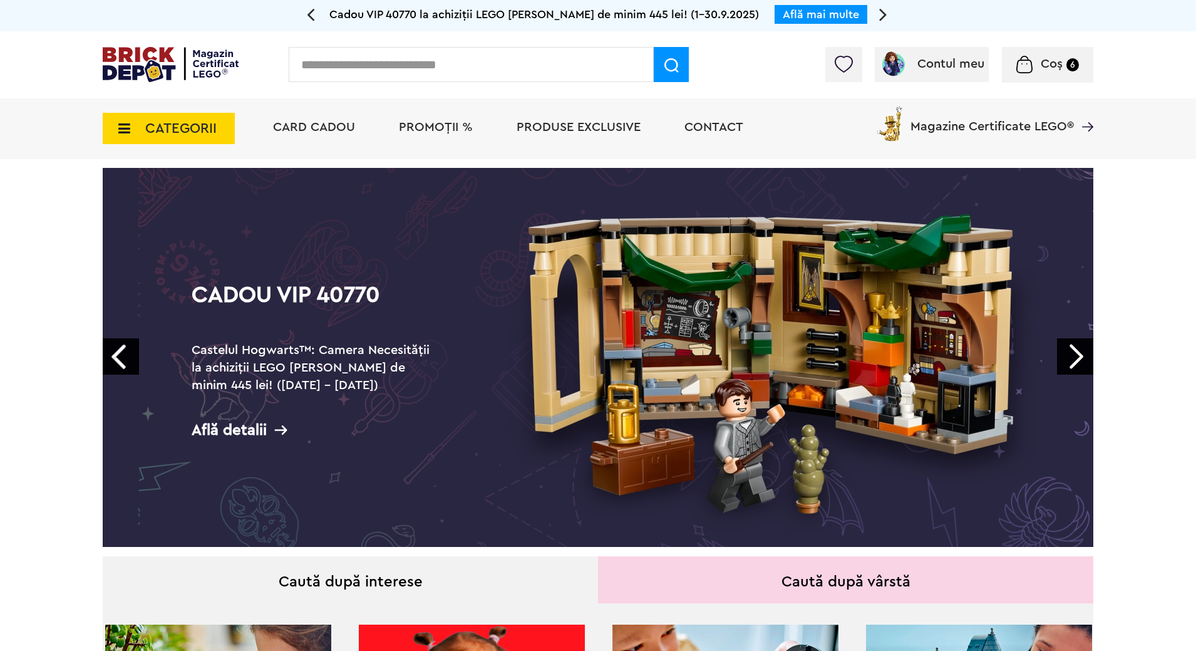
click at [1074, 356] on link "Next" at bounding box center [1075, 356] width 36 height 36
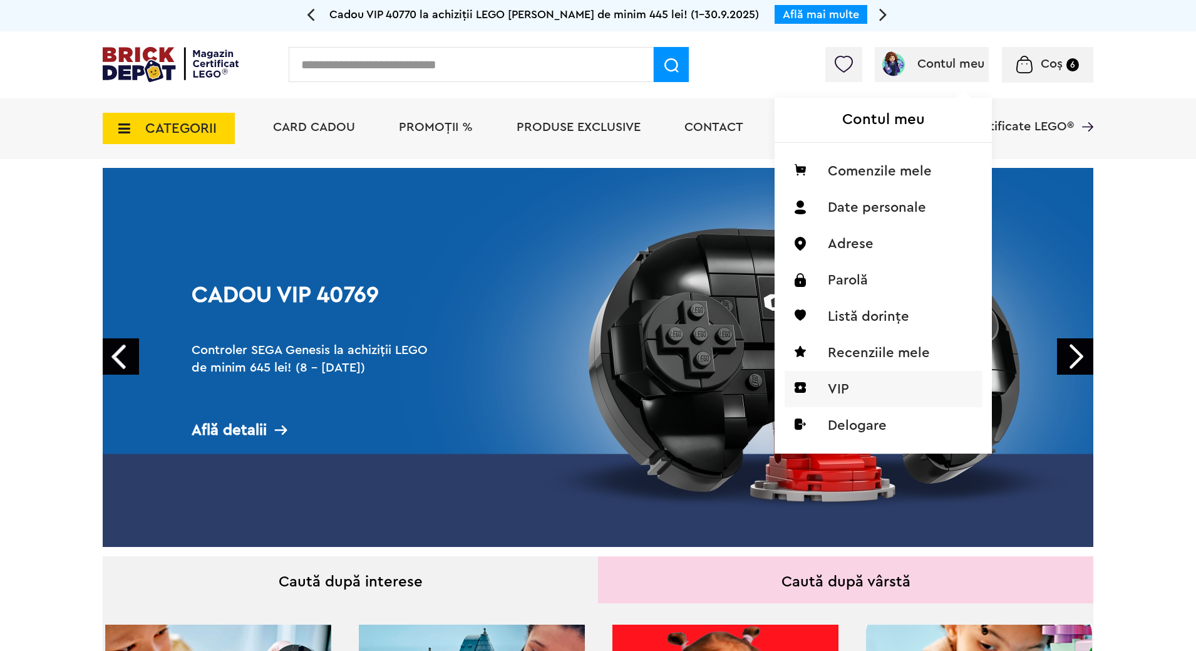
click at [849, 392] on li "VIP" at bounding box center [884, 389] width 198 height 36
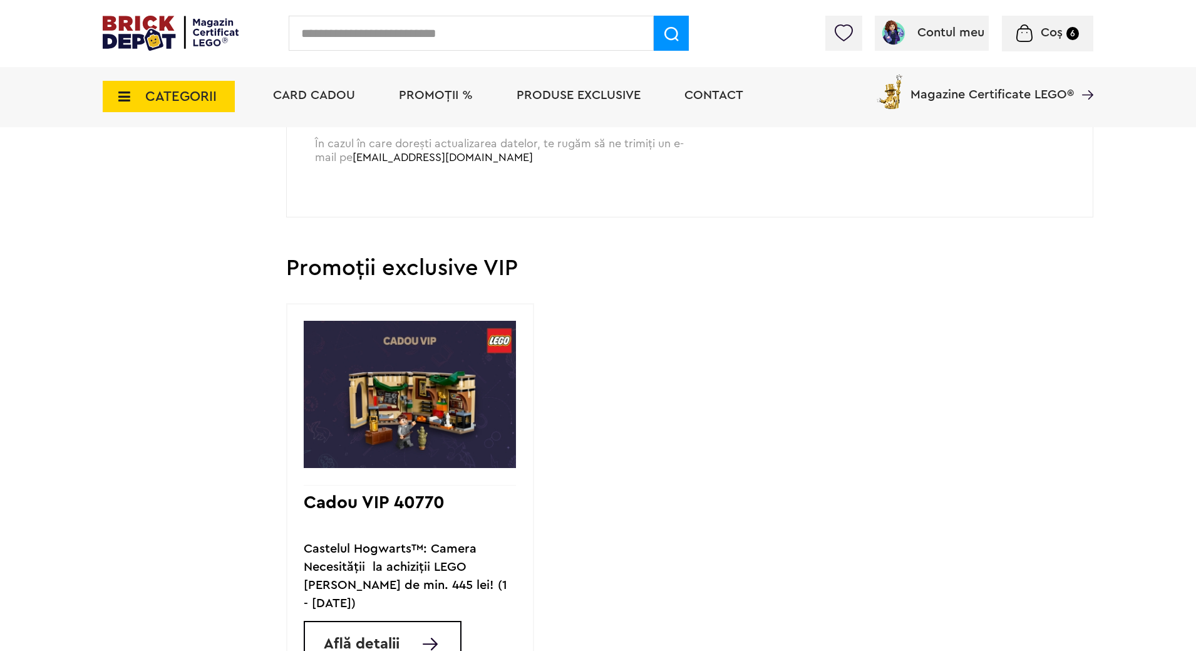
scroll to position [777, 0]
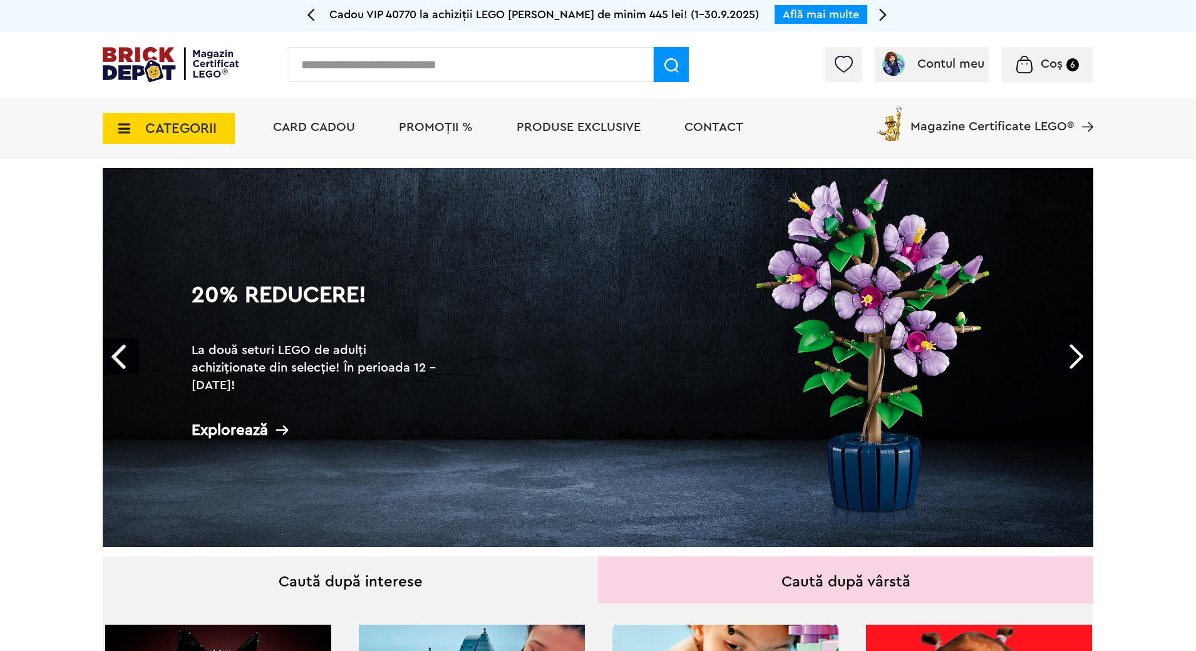
click at [445, 127] on span "PROMOȚII %" at bounding box center [436, 127] width 74 height 13
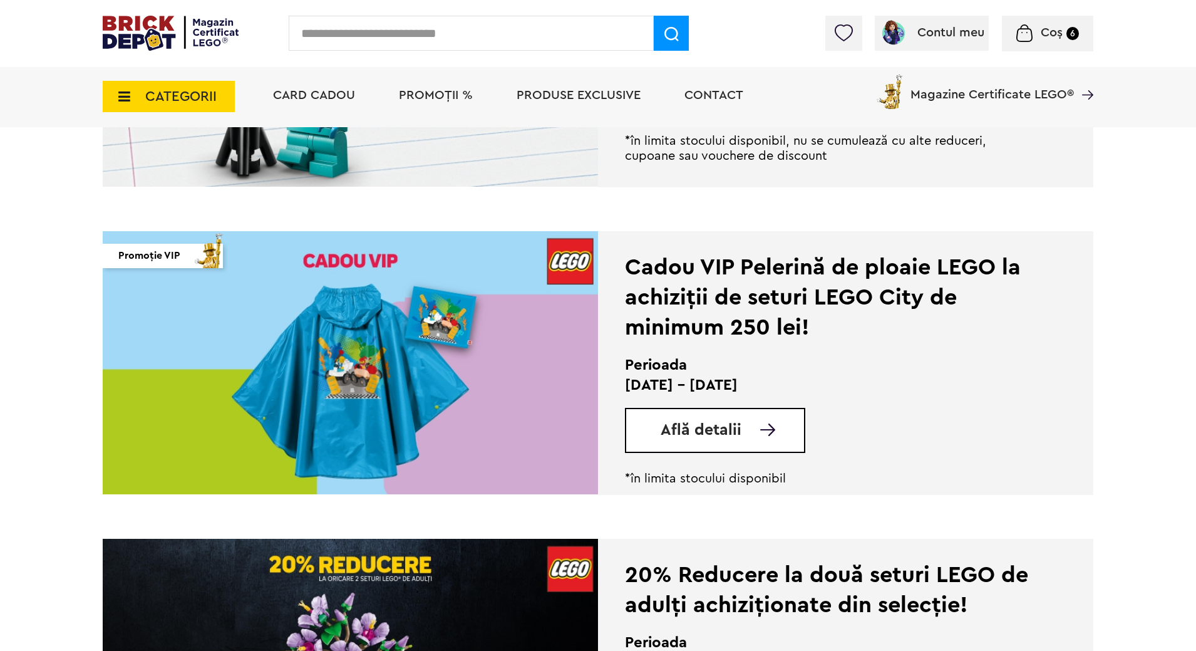
scroll to position [504, 0]
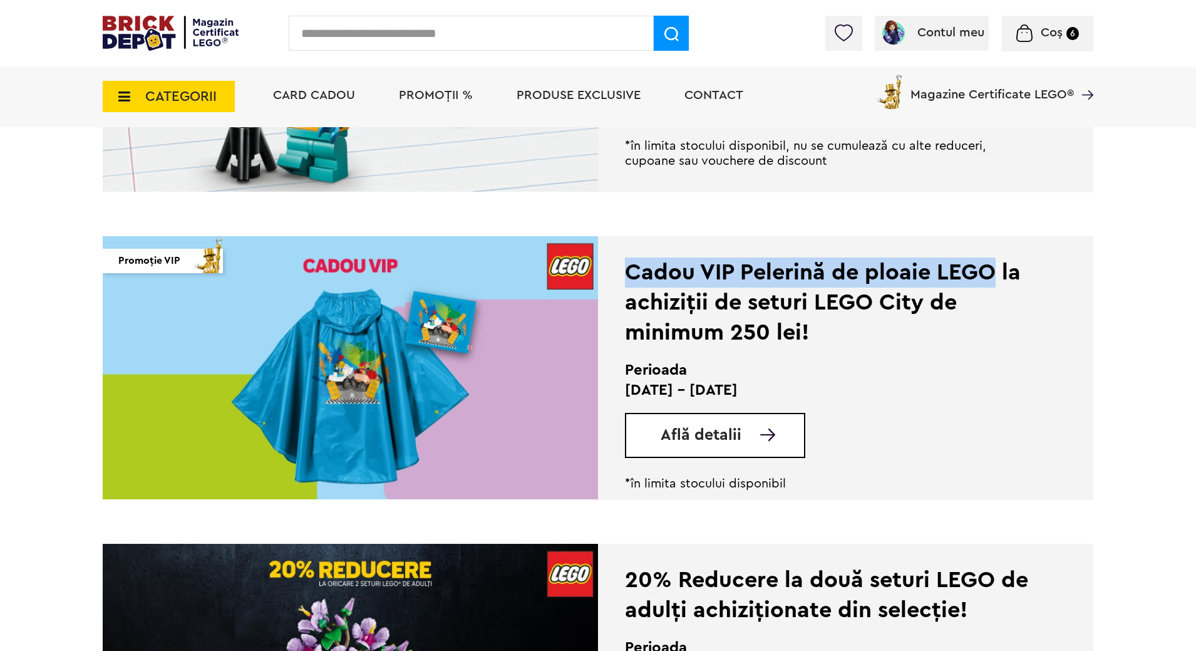
drag, startPoint x: 628, startPoint y: 269, endPoint x: 989, endPoint y: 272, distance: 360.8
click at [989, 272] on div "Cadou VIP Pelerină de ploaie LEGO la achiziții de seturi LEGO City de minimum 2…" at bounding box center [828, 302] width 406 height 90
copy div "Cadou VIP Pelerină de ploaie LEGO"
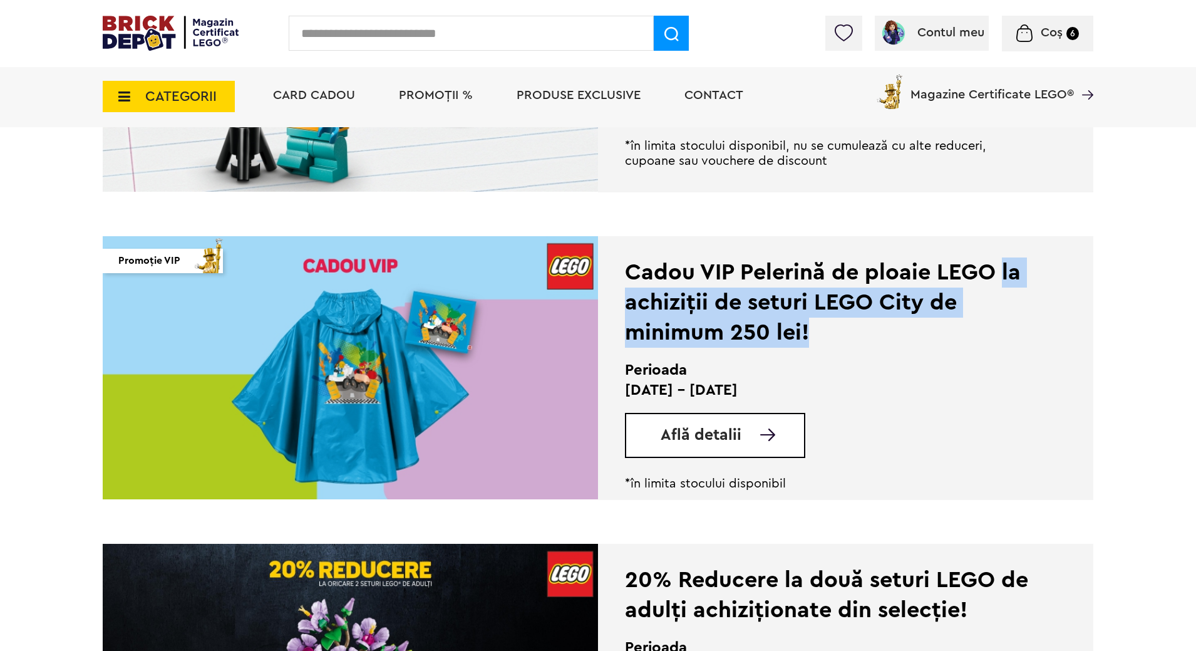
drag, startPoint x: 999, startPoint y: 266, endPoint x: 1002, endPoint y: 329, distance: 63.3
click at [1002, 329] on div "Cadou VIP Pelerină de ploaie LEGO la achiziții de seturi LEGO City de minimum 2…" at bounding box center [828, 302] width 406 height 90
copy div "la achiziții de seturi LEGO City de minimum 250 lei!"
drag, startPoint x: 626, startPoint y: 389, endPoint x: 815, endPoint y: 386, distance: 189.2
click at [815, 386] on p "15 - 30 Septembrie 2025" at bounding box center [828, 390] width 406 height 20
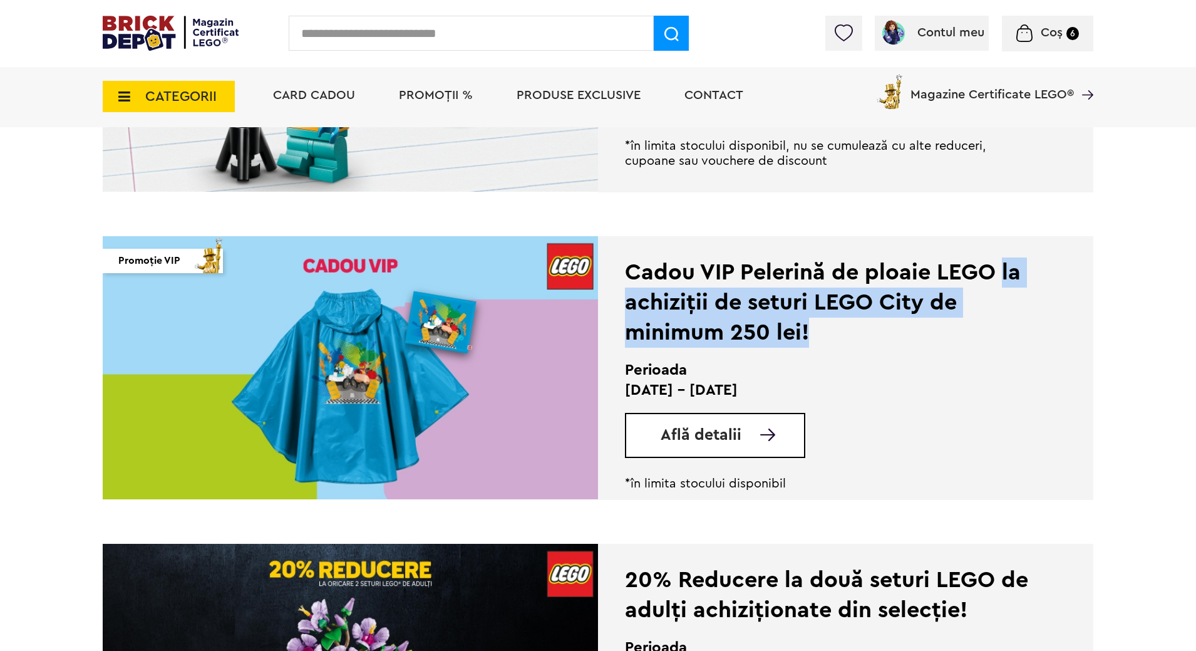
copy p "15 - 30 Septembrie 2025"
click at [676, 430] on span "Află detalii" at bounding box center [701, 435] width 81 height 16
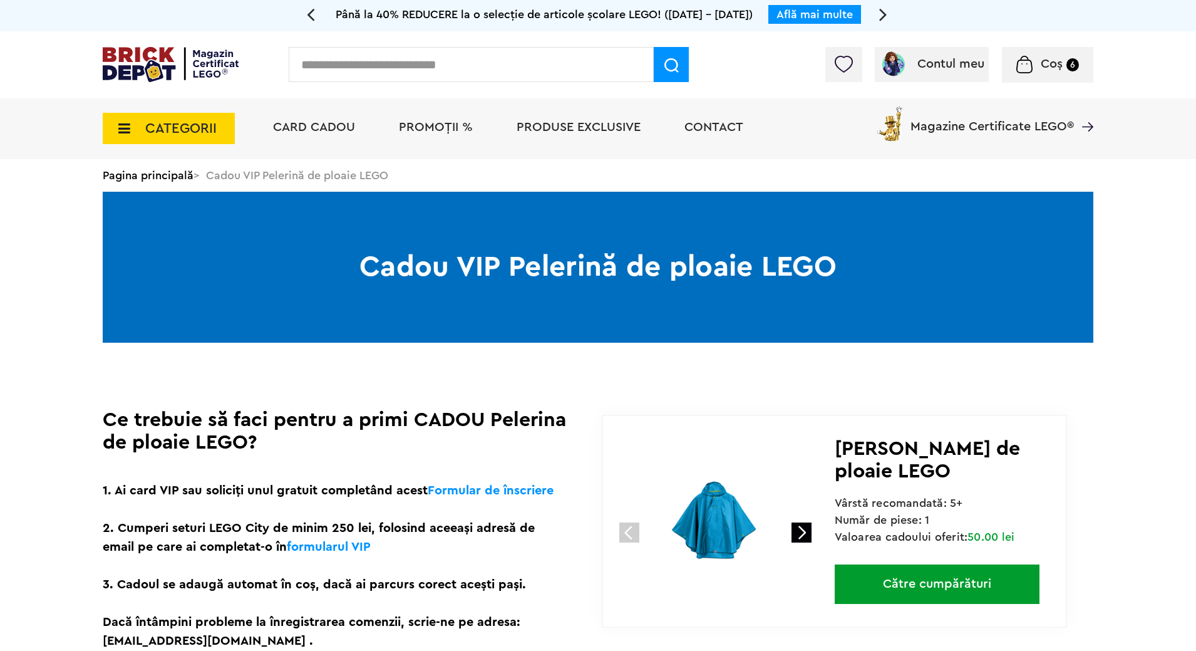
click at [427, 133] on span "PROMOȚII %" at bounding box center [436, 127] width 74 height 13
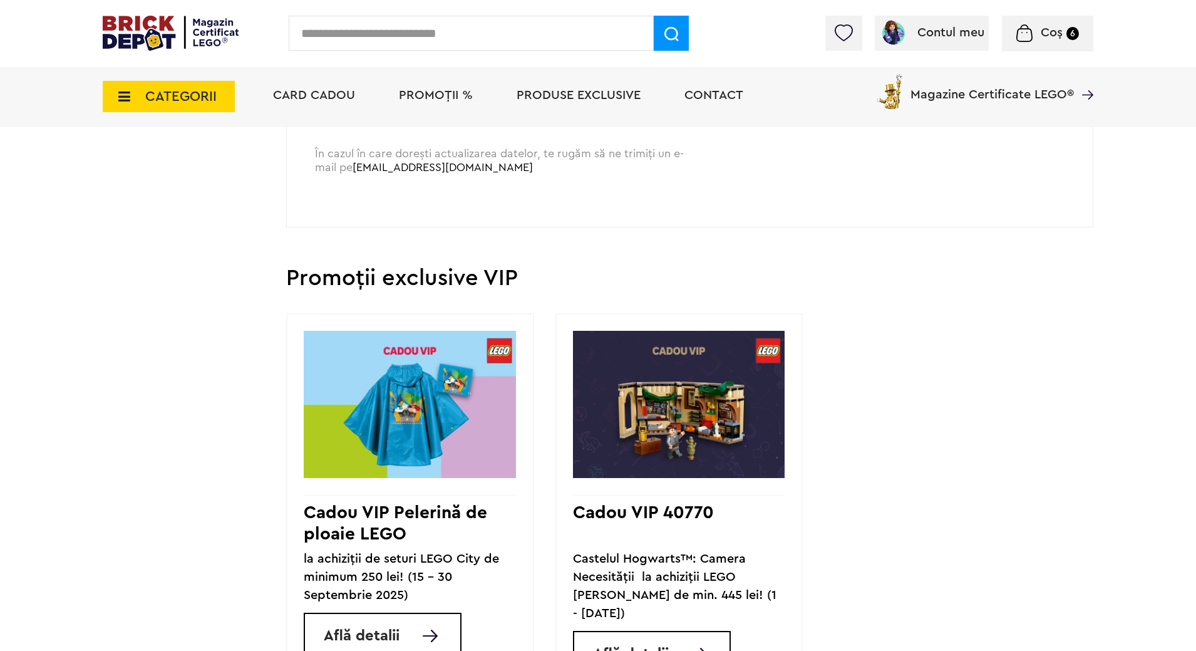
scroll to position [760, 0]
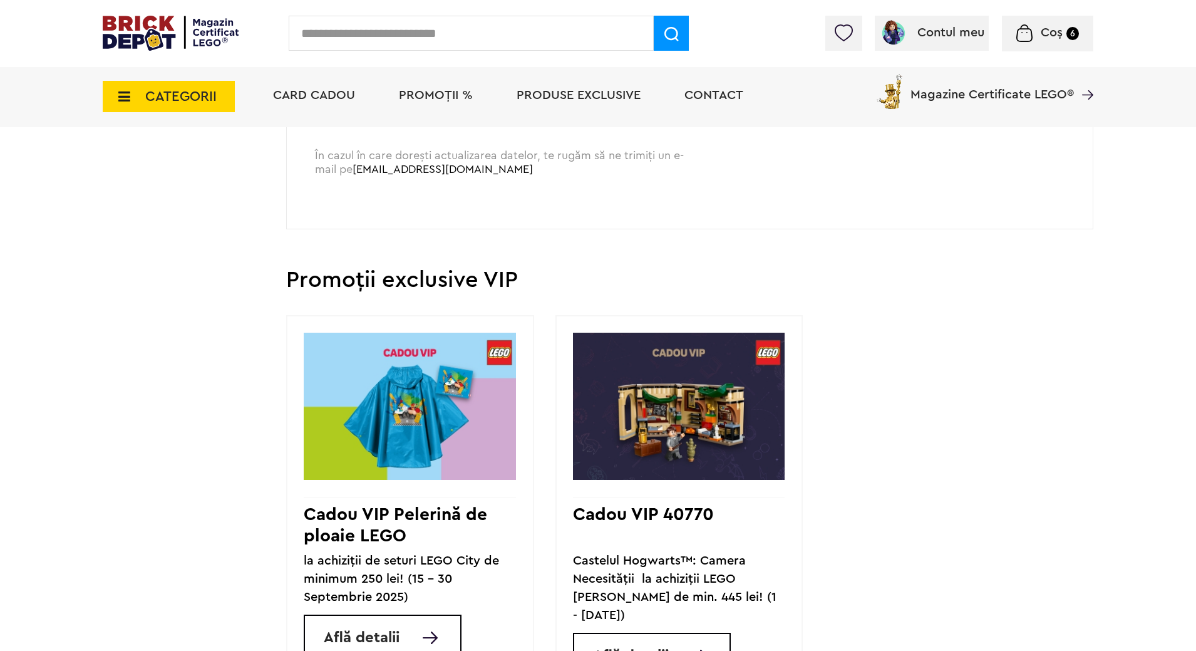
click at [1152, 47] on div "Contul meu Contul meu Comenzile mele Date personale Adrese Parolă Listă dorințe…" at bounding box center [598, 33] width 1196 height 67
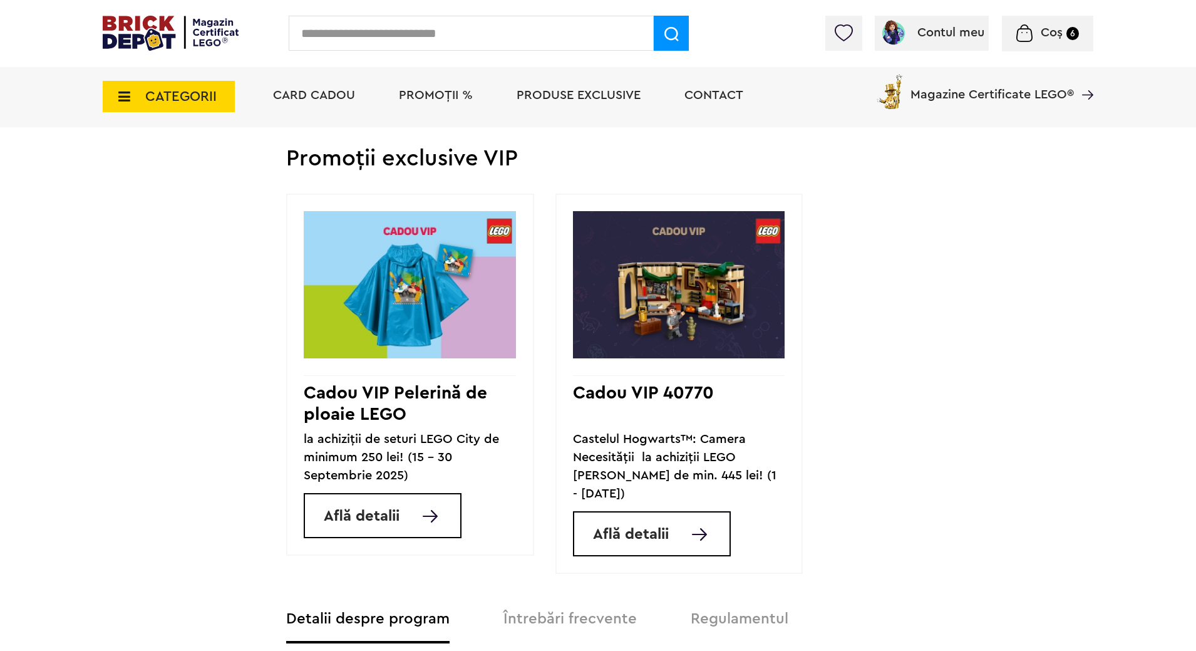
scroll to position [885, 0]
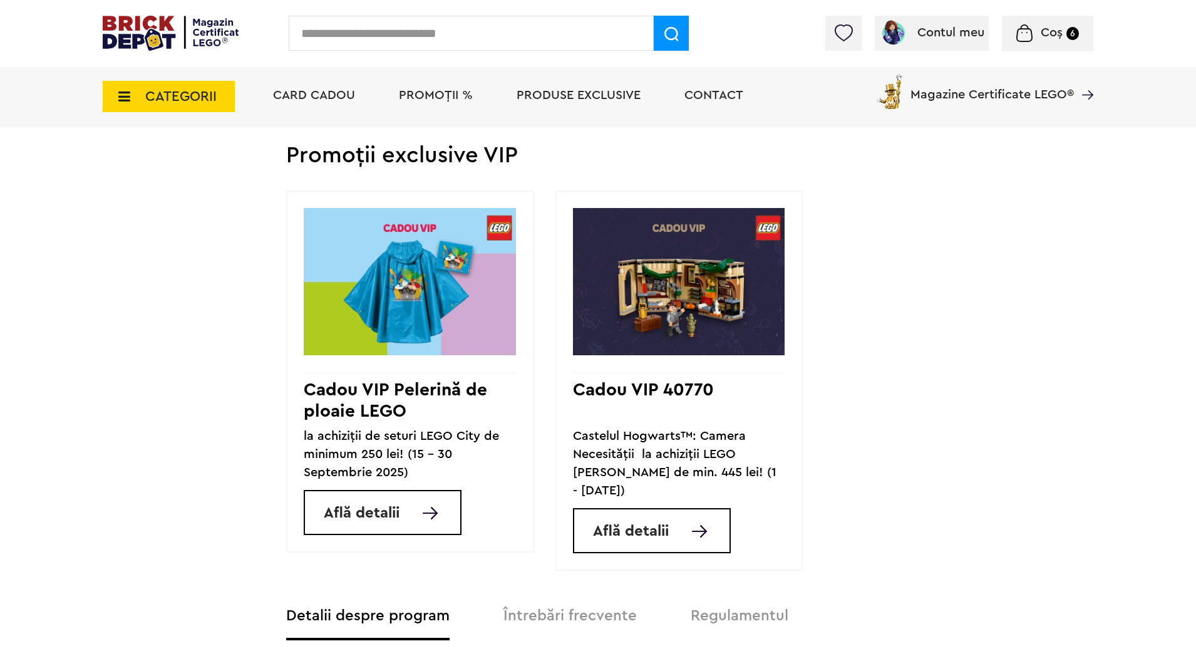
click at [152, 26] on img at bounding box center [171, 33] width 136 height 35
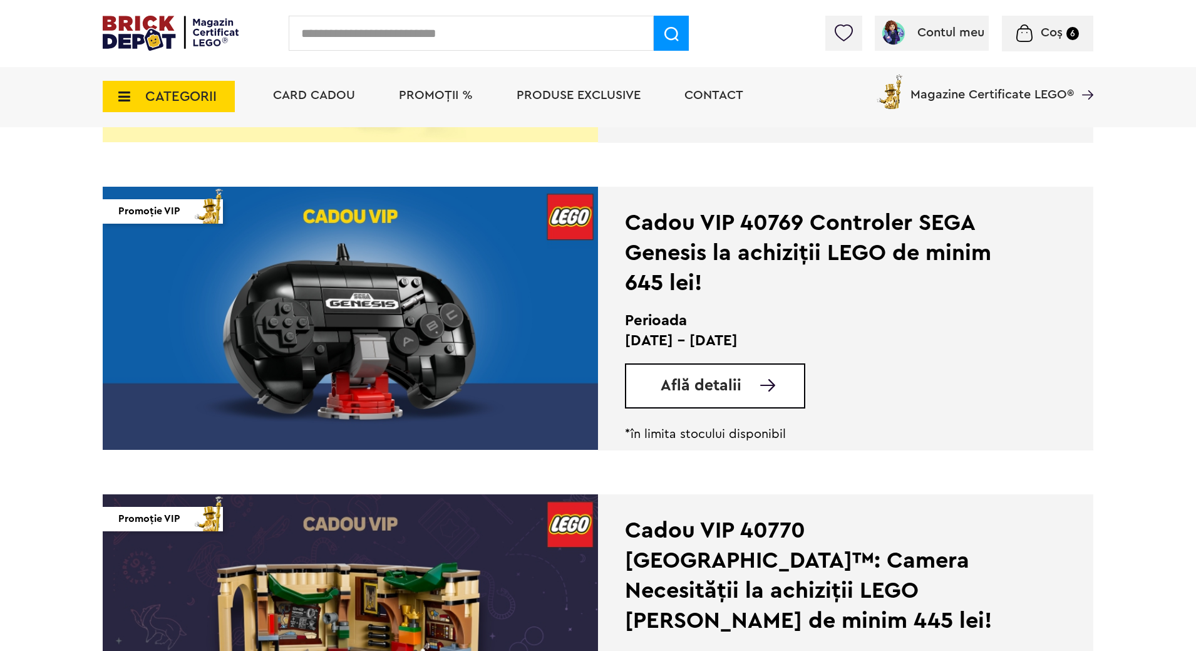
scroll to position [1474, 0]
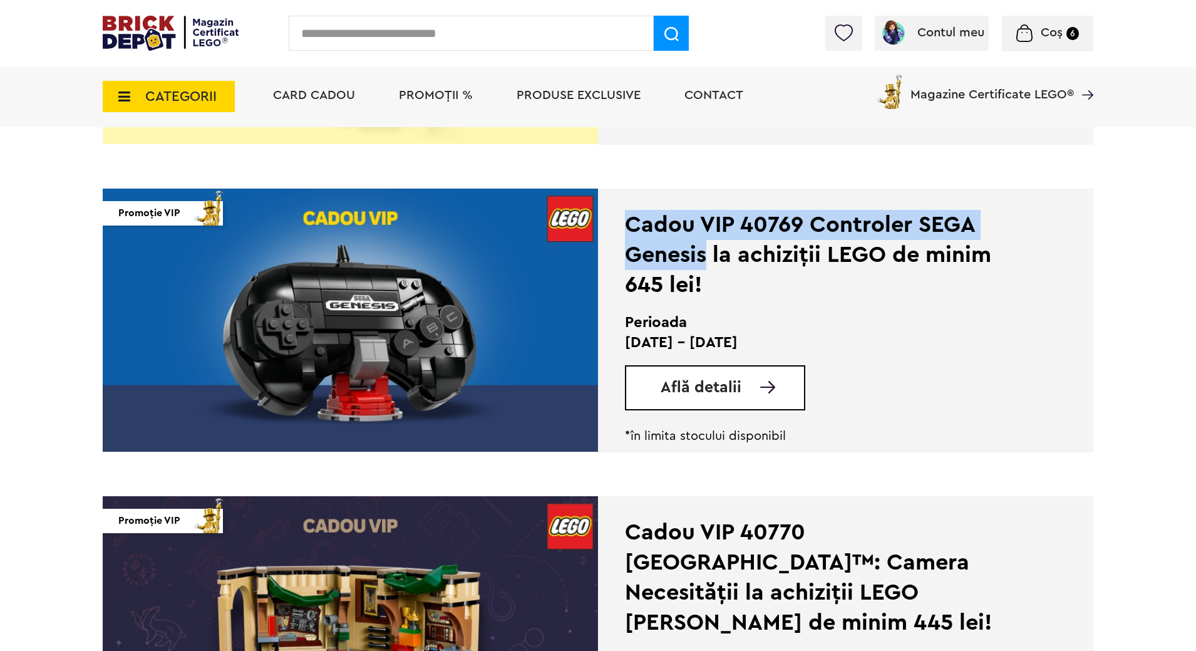
drag, startPoint x: 628, startPoint y: 220, endPoint x: 705, endPoint y: 259, distance: 85.4
click at [705, 259] on div "Cadou VIP 40769 Controler SEGA Genesis la achiziții LEGO de minim 645 lei!" at bounding box center [828, 255] width 406 height 90
copy div "Cadou VIP 40769 Controler SEGA Genesis"
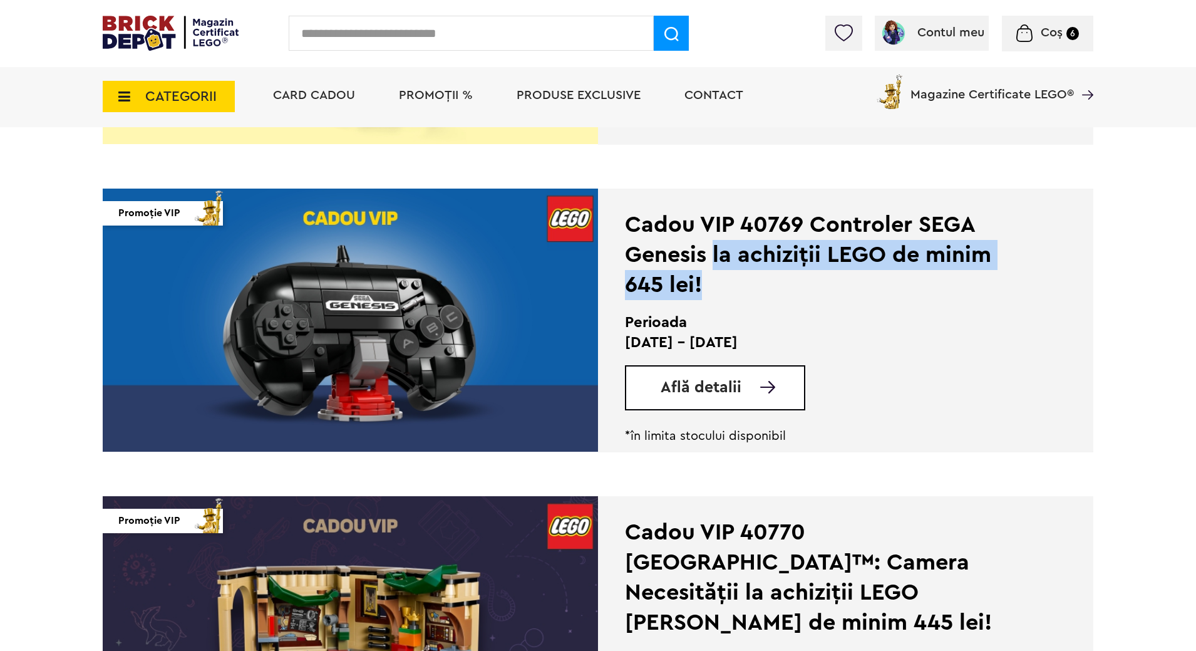
drag, startPoint x: 714, startPoint y: 251, endPoint x: 721, endPoint y: 281, distance: 31.5
click at [721, 281] on div "Cadou VIP 40769 Controler SEGA Genesis la achiziții LEGO de minim 645 lei!" at bounding box center [828, 255] width 406 height 90
copy div "la achiziții LEGO de minim 645 lei!"
drag, startPoint x: 626, startPoint y: 343, endPoint x: 821, endPoint y: 344, distance: 195.4
click at [821, 344] on p "[DATE] - [DATE]" at bounding box center [828, 343] width 406 height 20
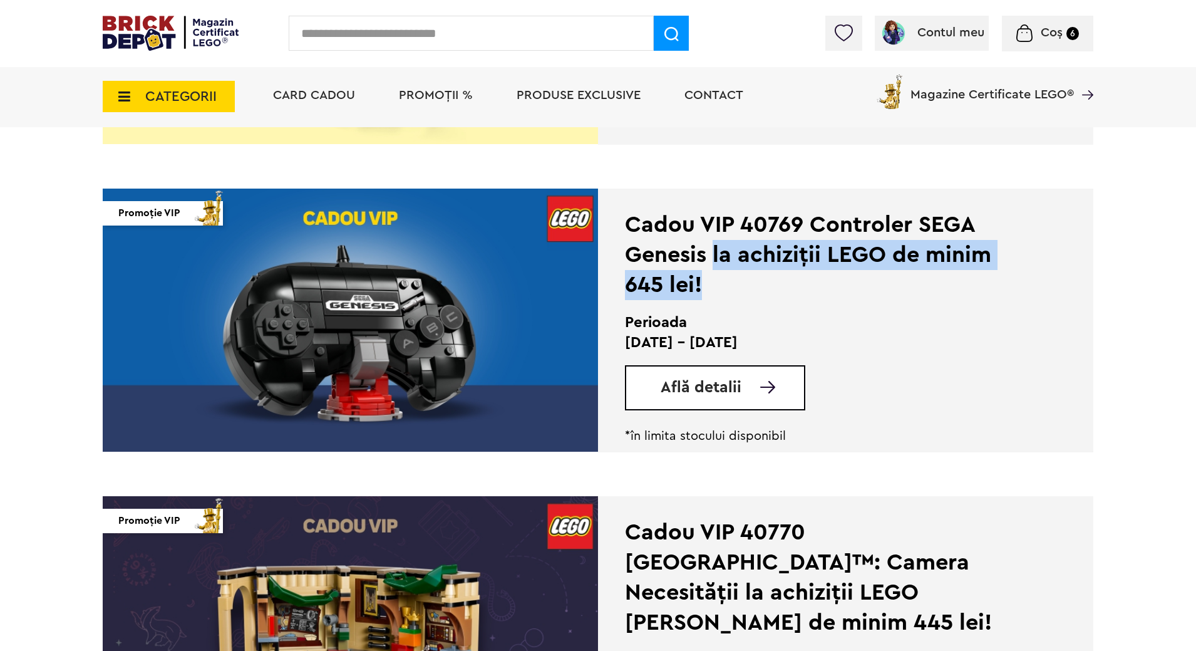
copy p "[DATE] - [DATE]"
click at [497, 267] on img at bounding box center [350, 320] width 495 height 263
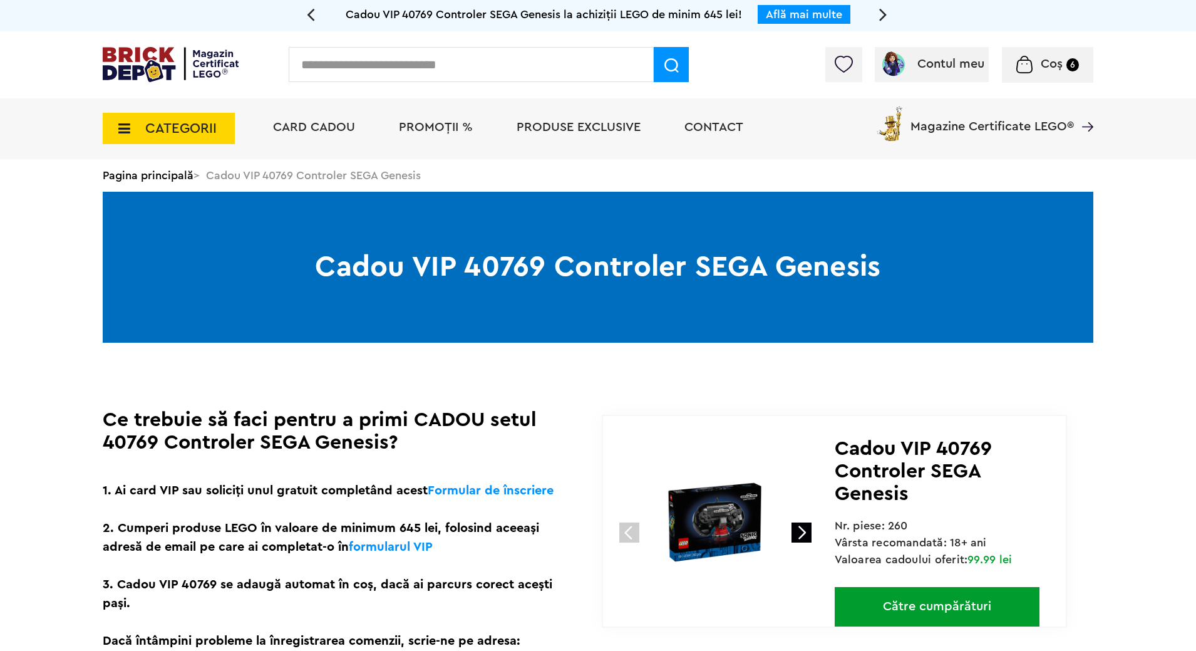
click at [116, 136] on span "CATEGORII" at bounding box center [169, 128] width 132 height 31
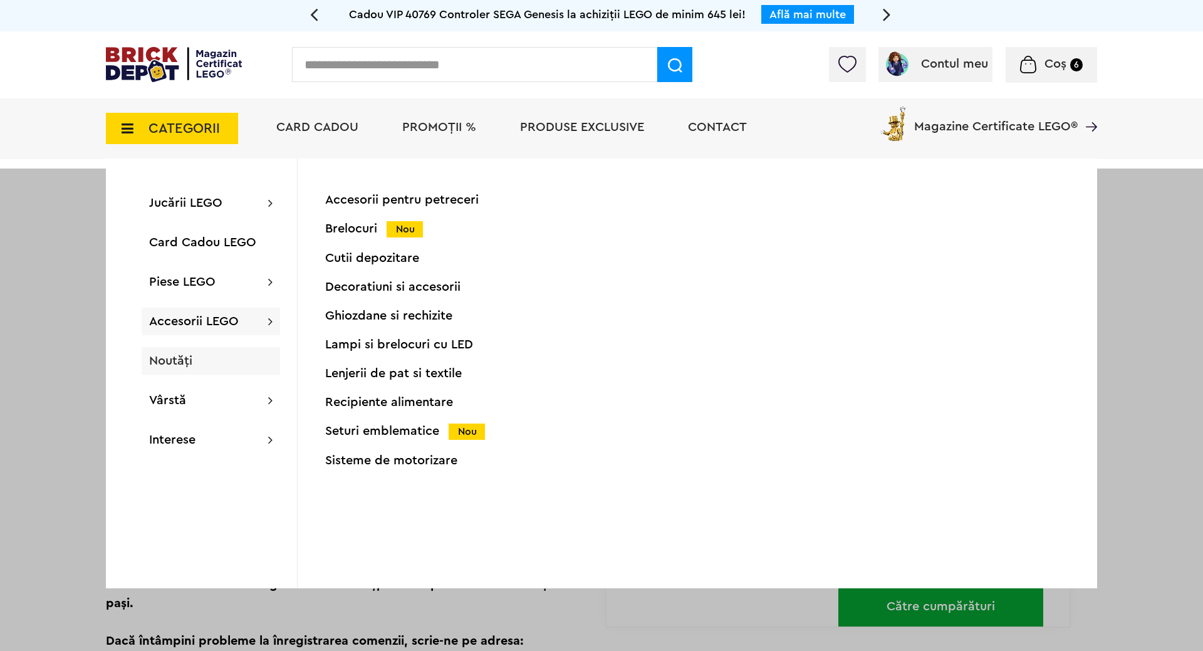
click at [184, 360] on span "Noutăți" at bounding box center [170, 361] width 43 height 13
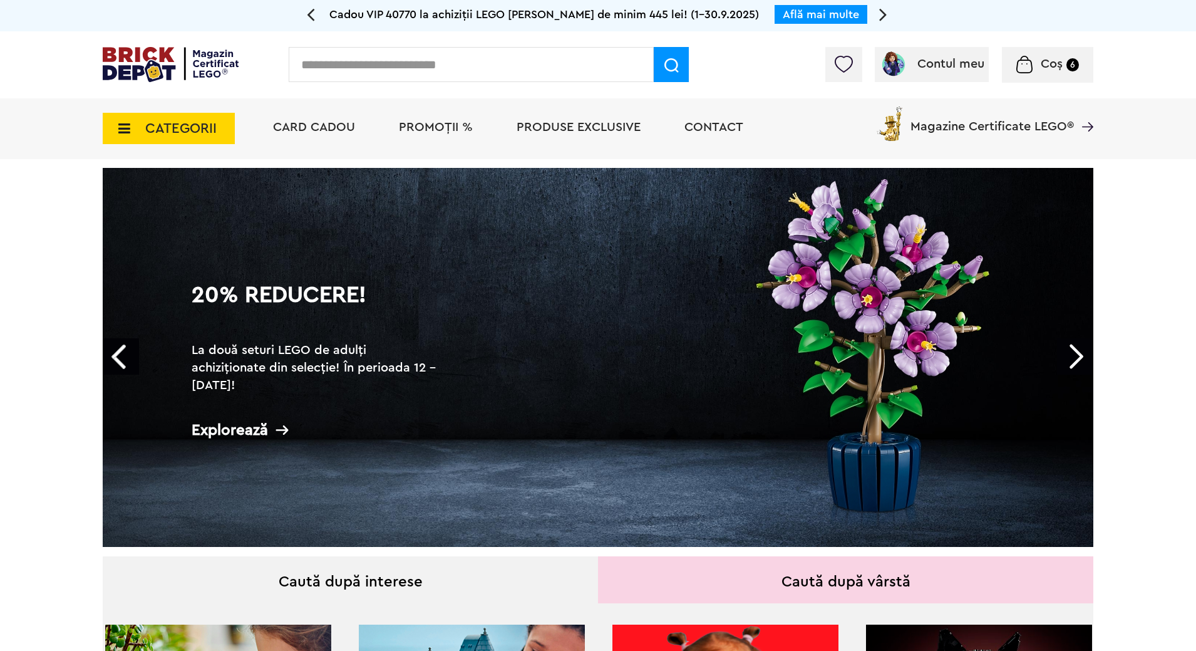
click at [1082, 352] on link "Next" at bounding box center [1075, 356] width 36 height 36
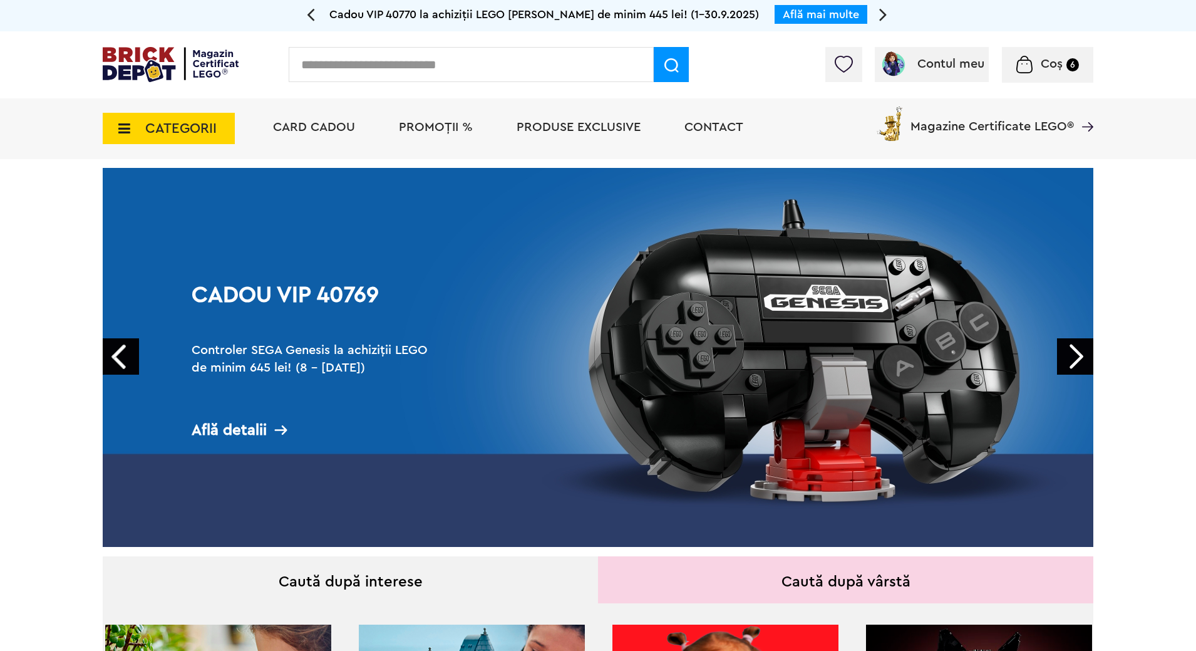
click at [1082, 352] on link "Next" at bounding box center [1075, 356] width 36 height 36
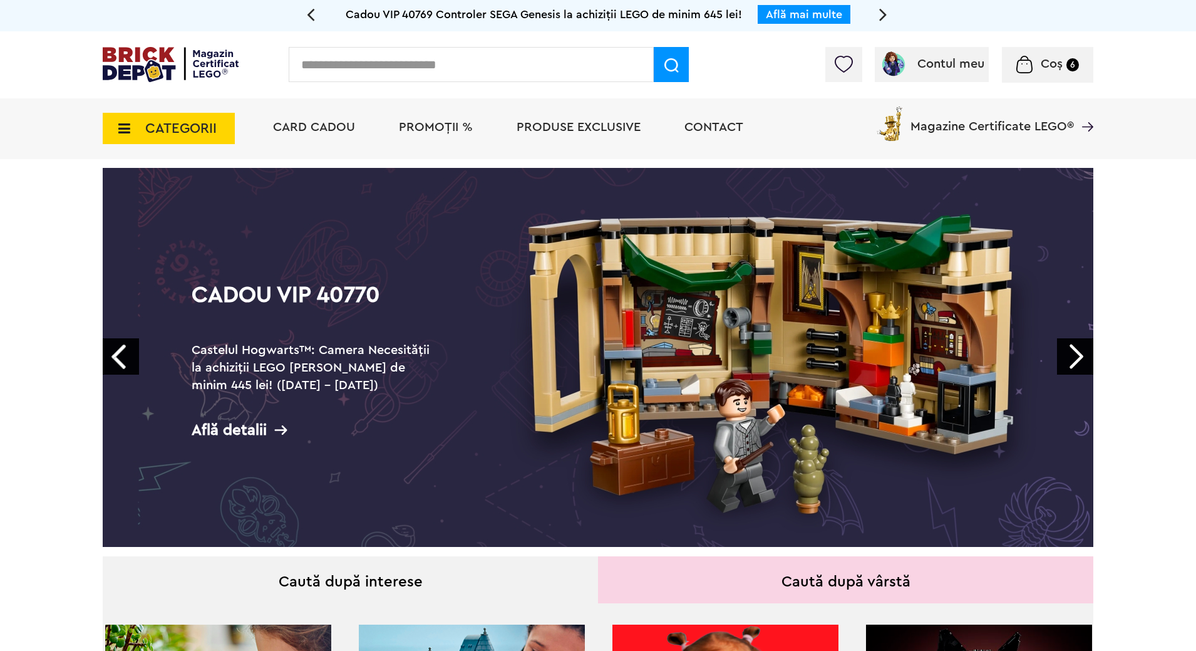
click at [1082, 352] on link "Next" at bounding box center [1075, 356] width 36 height 36
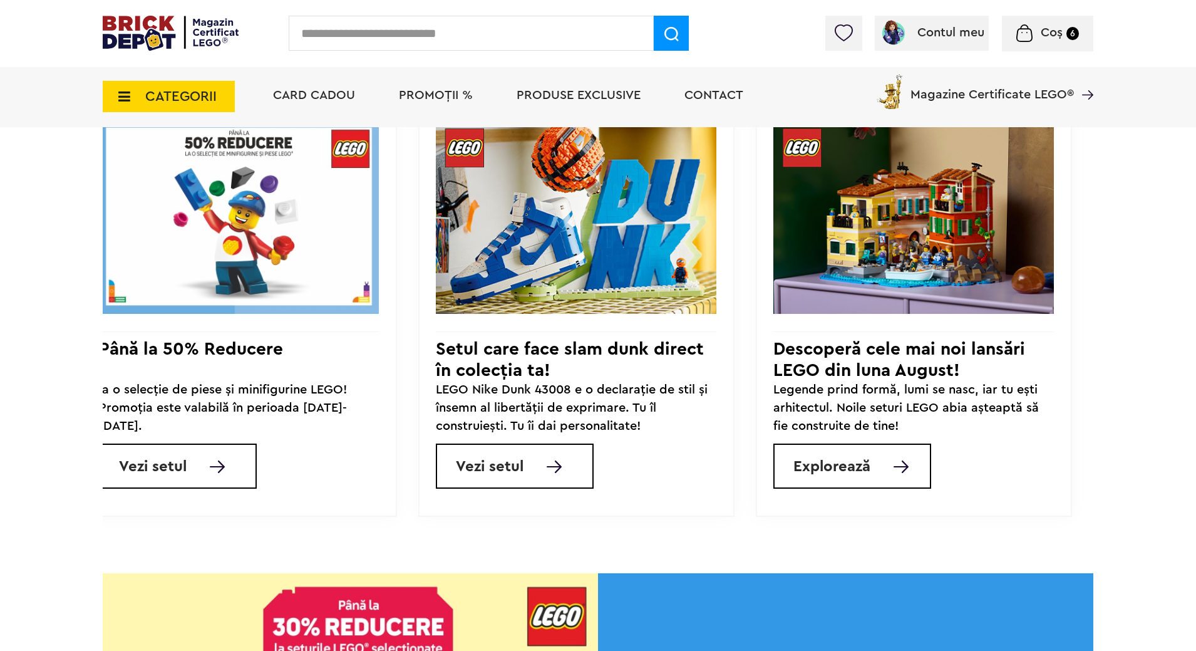
scroll to position [1151, 0]
click at [119, 101] on icon at bounding box center [120, 97] width 19 height 14
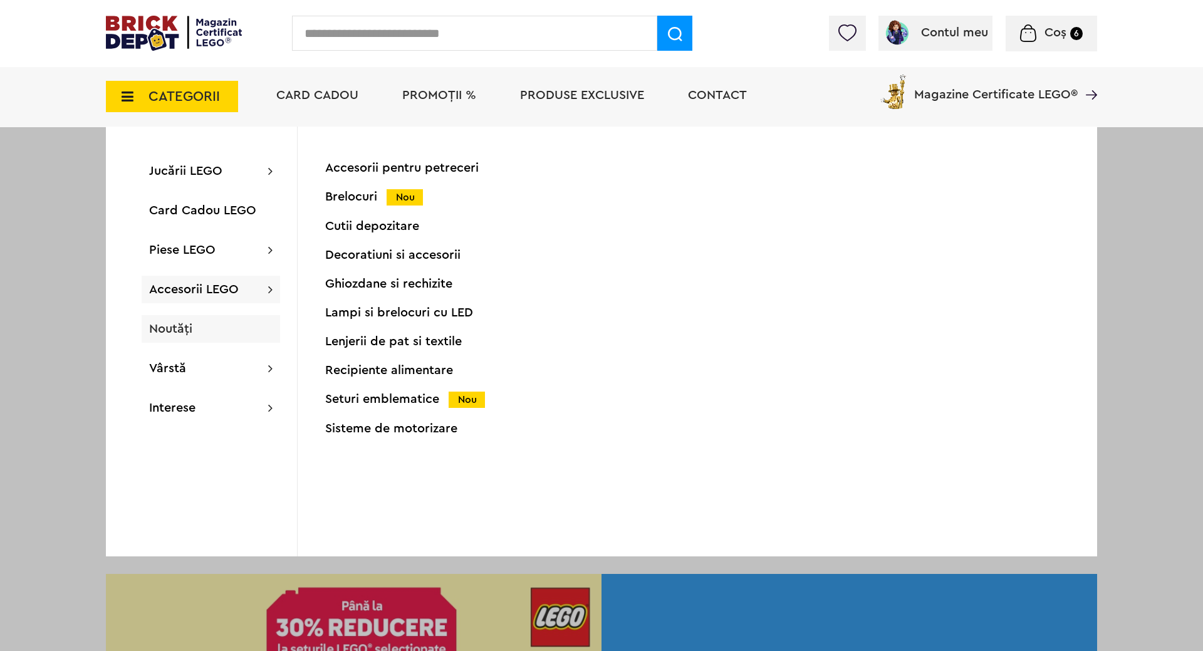
click at [184, 333] on span "Noutăți" at bounding box center [170, 329] width 43 height 13
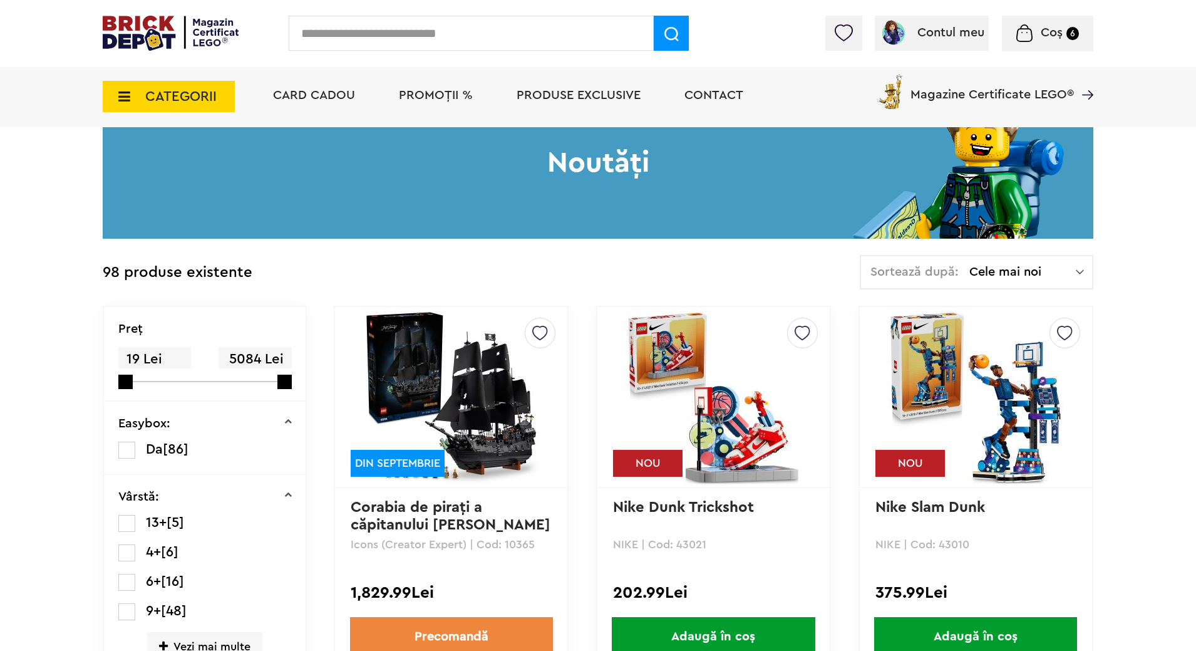
scroll to position [130, 0]
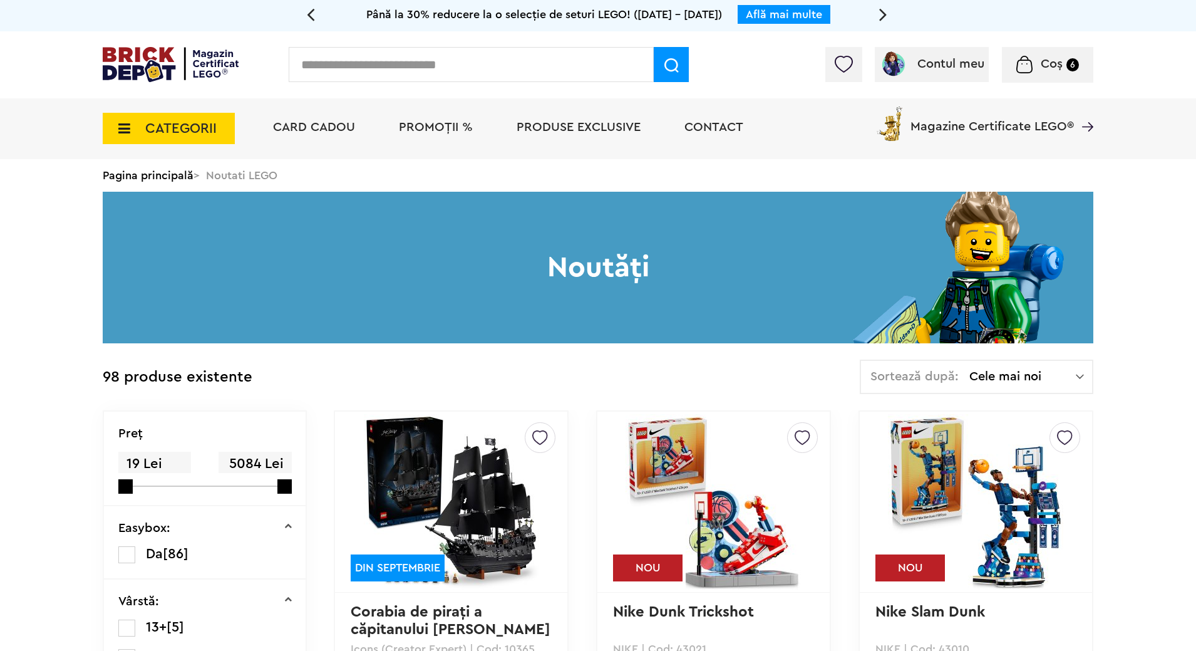
click at [503, 514] on img at bounding box center [451, 501] width 175 height 175
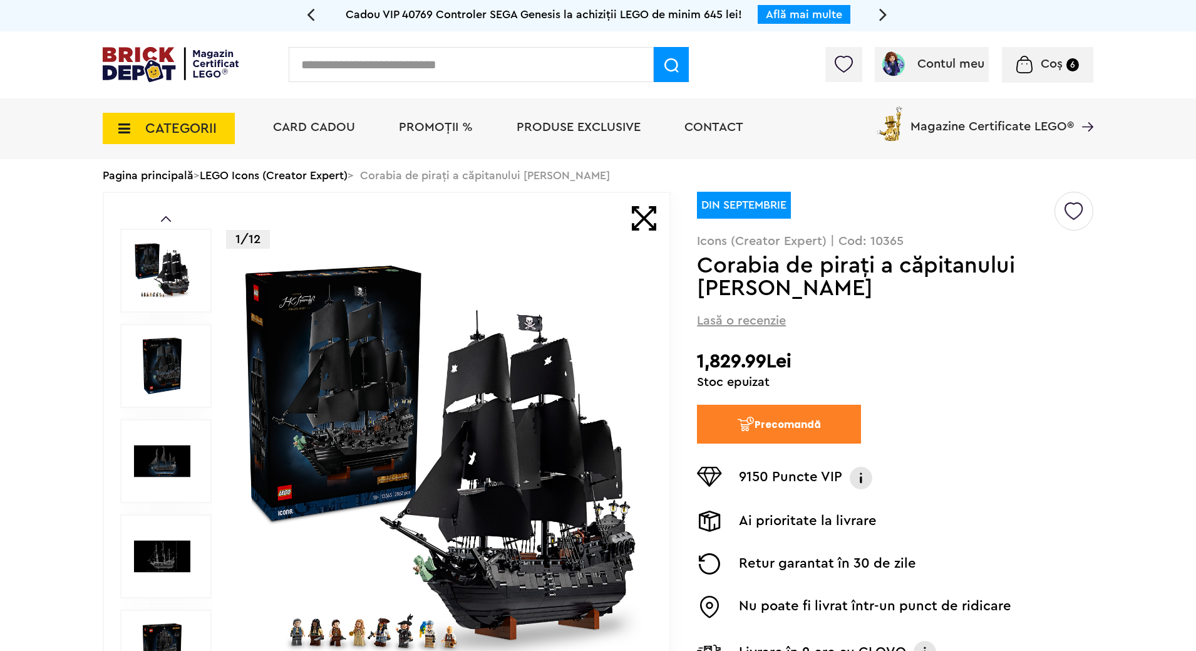
click at [156, 54] on img at bounding box center [171, 64] width 136 height 35
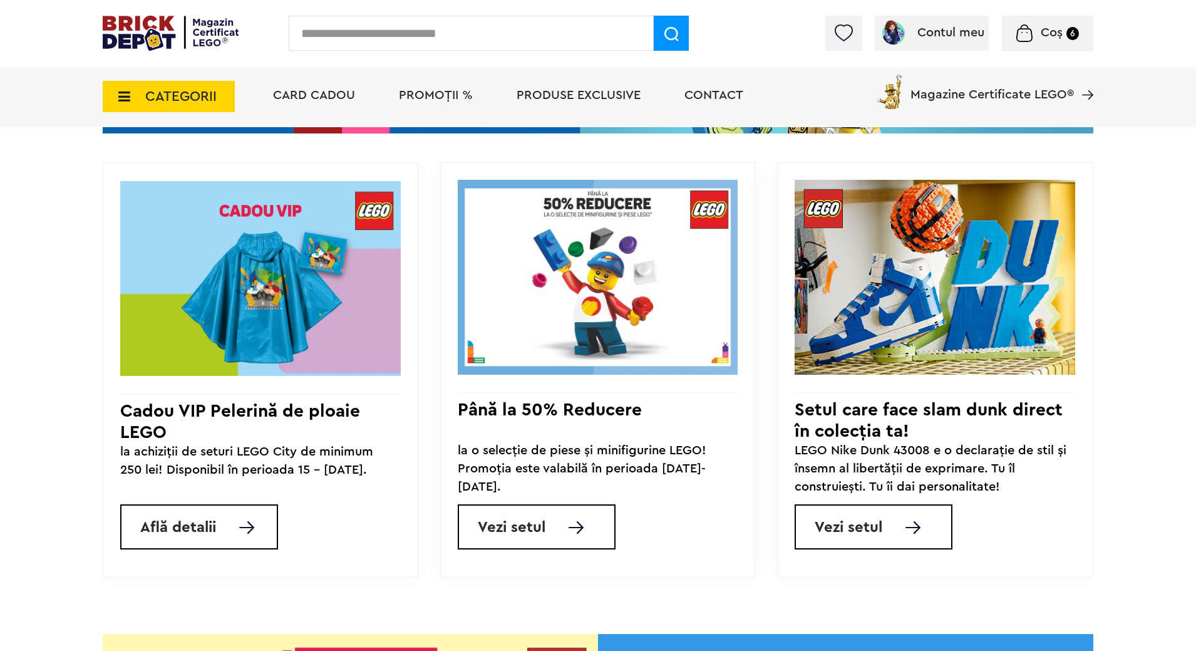
scroll to position [0, 359]
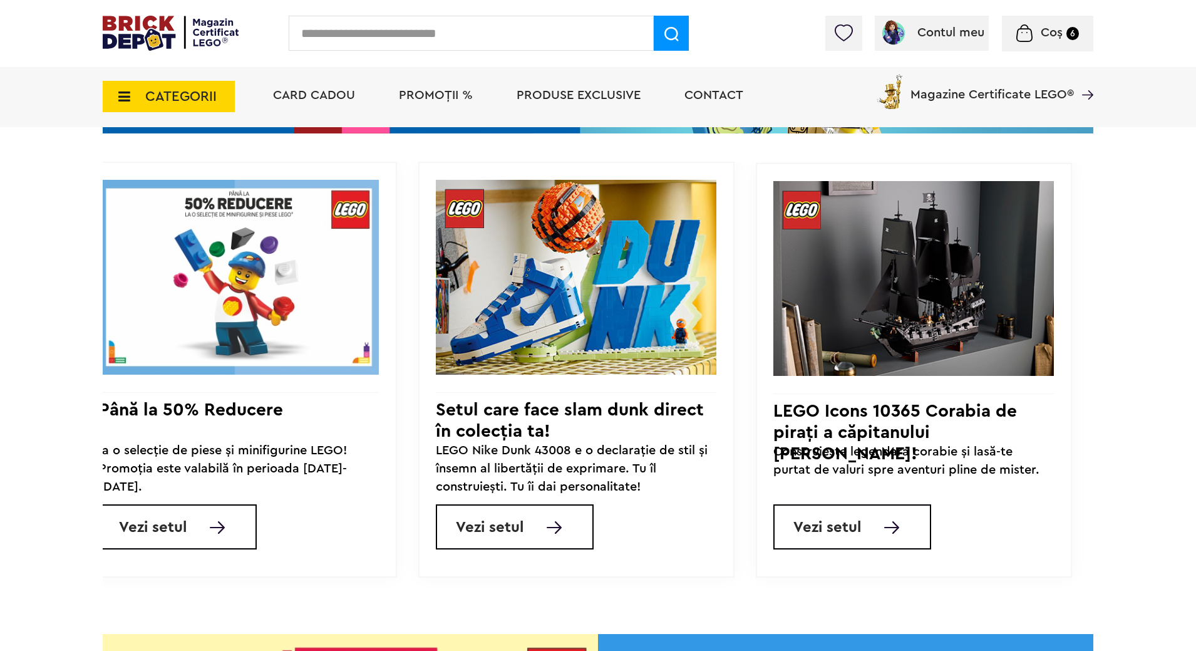
click at [866, 535] on link "Vezi setul" at bounding box center [853, 526] width 158 height 45
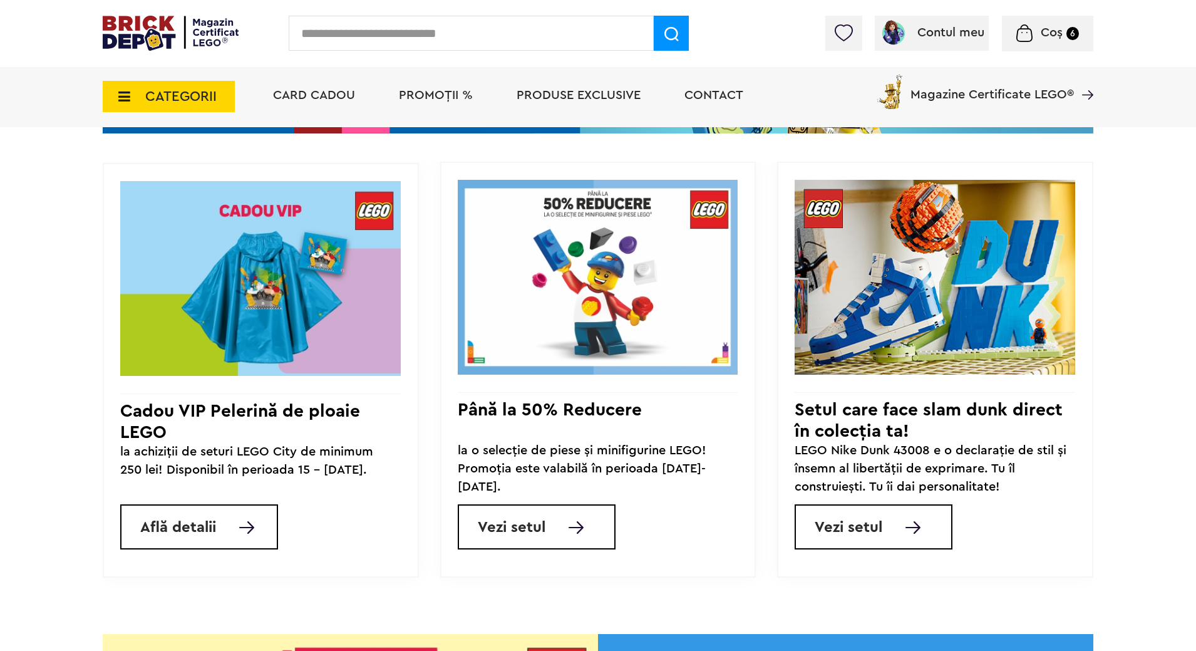
scroll to position [0, 359]
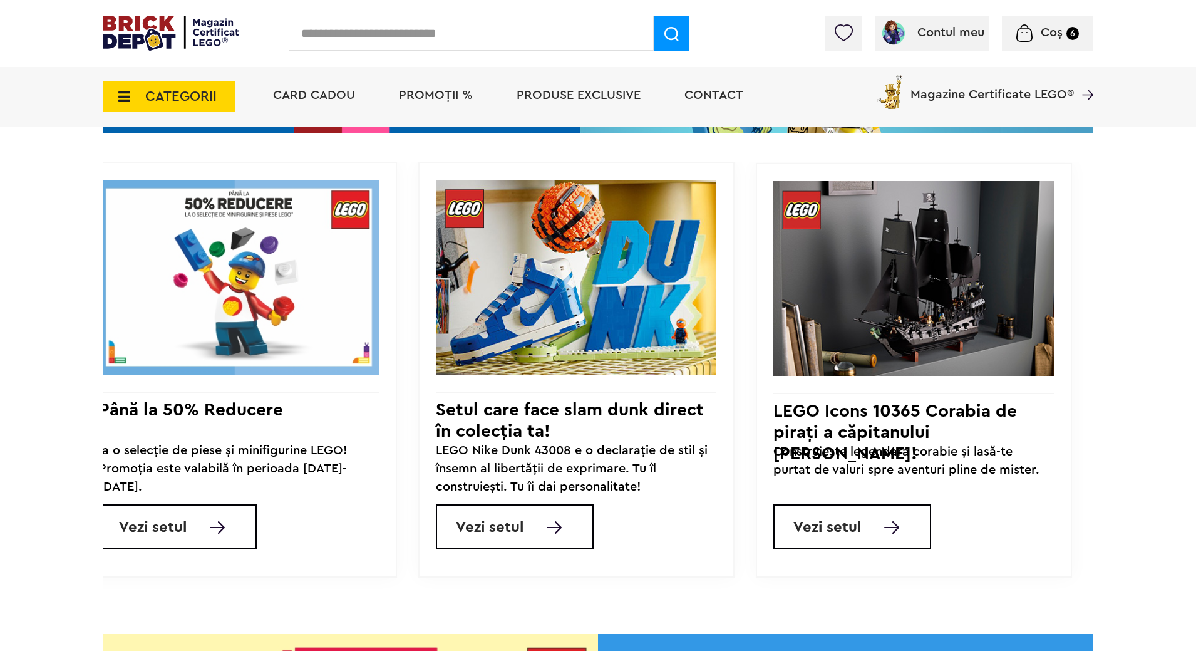
click at [933, 293] on img at bounding box center [914, 278] width 281 height 196
